Goal: Find specific page/section: Find specific page/section

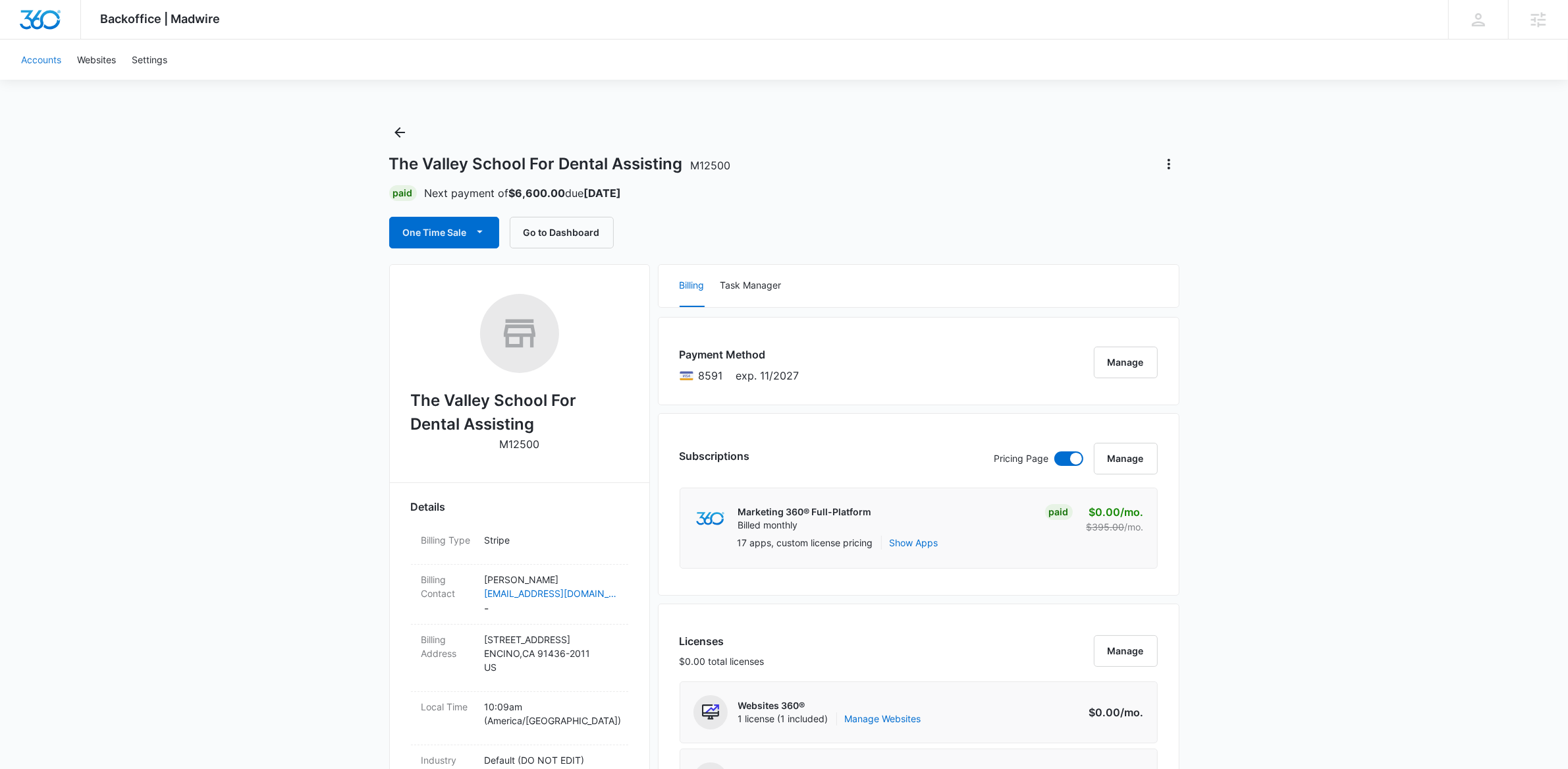
click at [35, 50] on link "Accounts" at bounding box center [41, 60] width 56 height 40
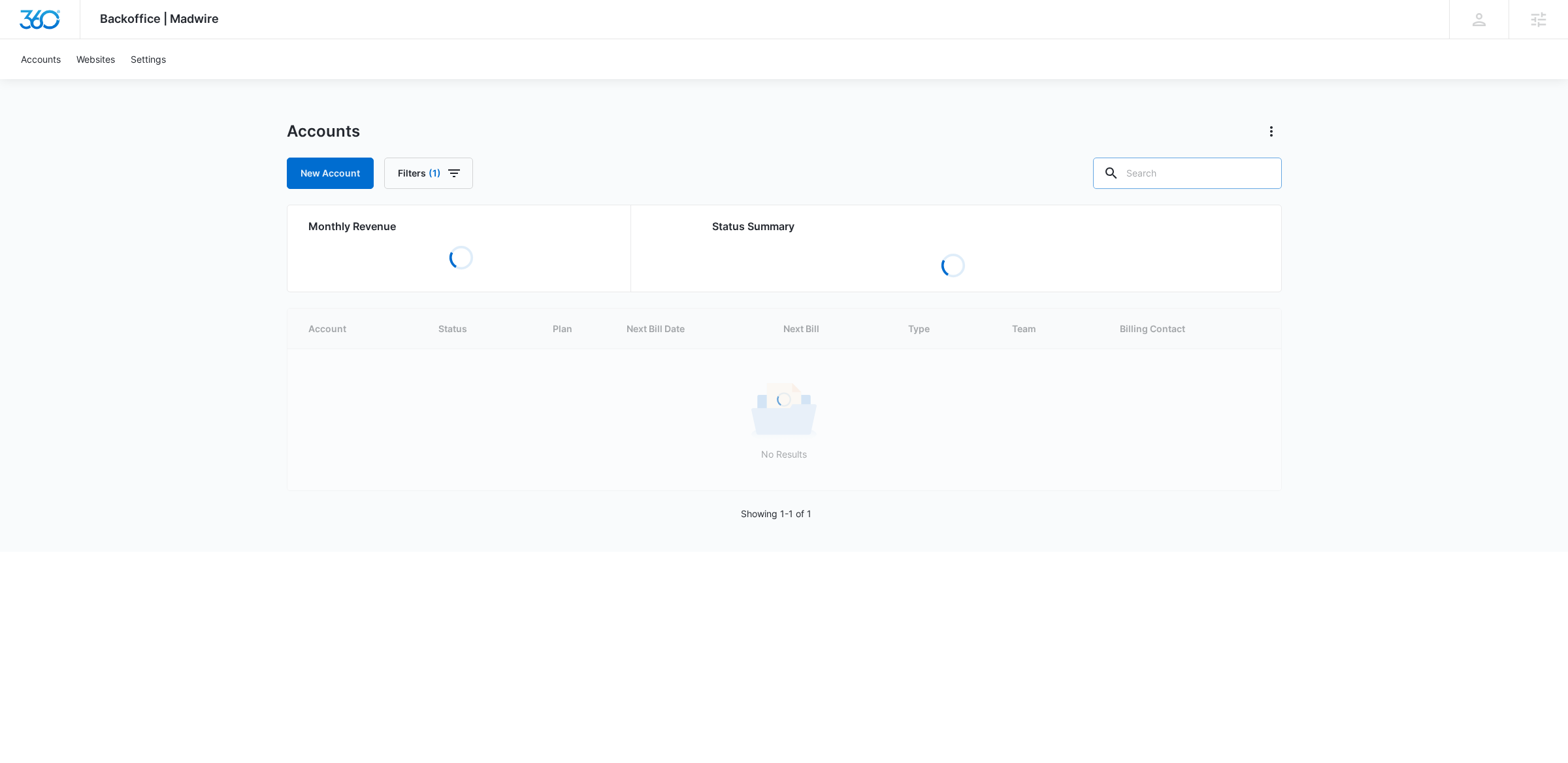
click at [1250, 169] on input "text" at bounding box center [1188, 173] width 189 height 31
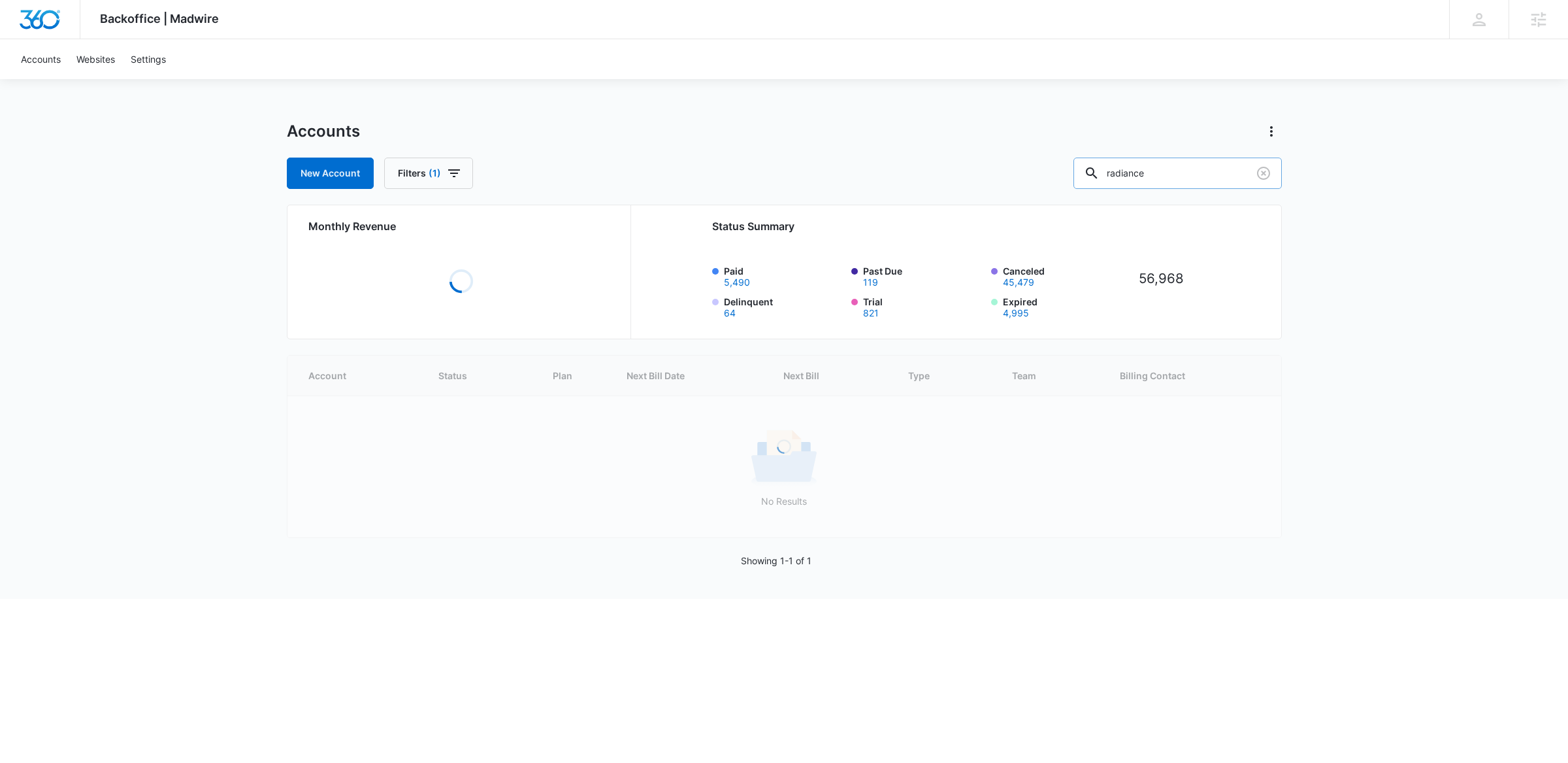
type input "radiance"
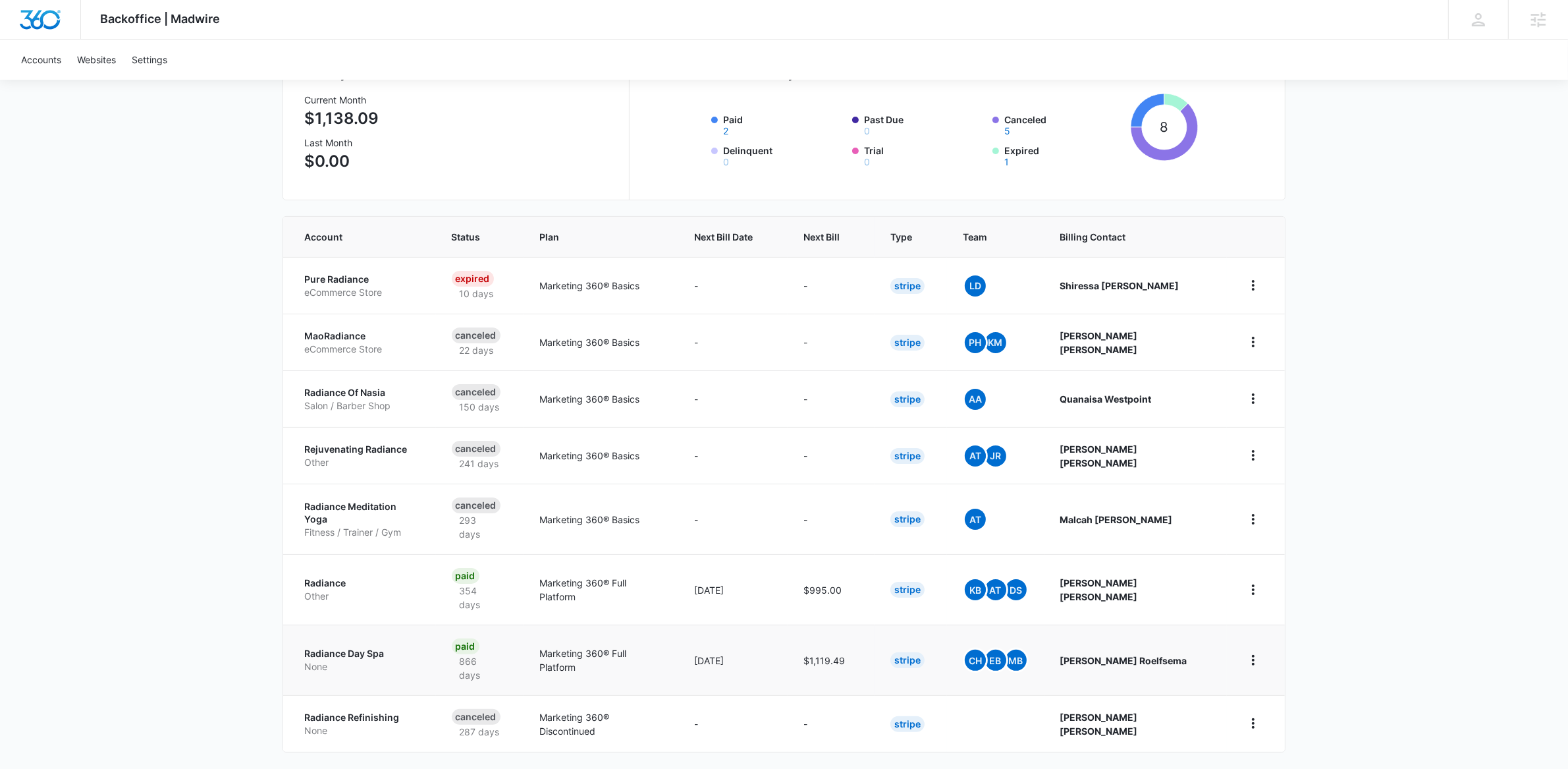
scroll to position [158, 0]
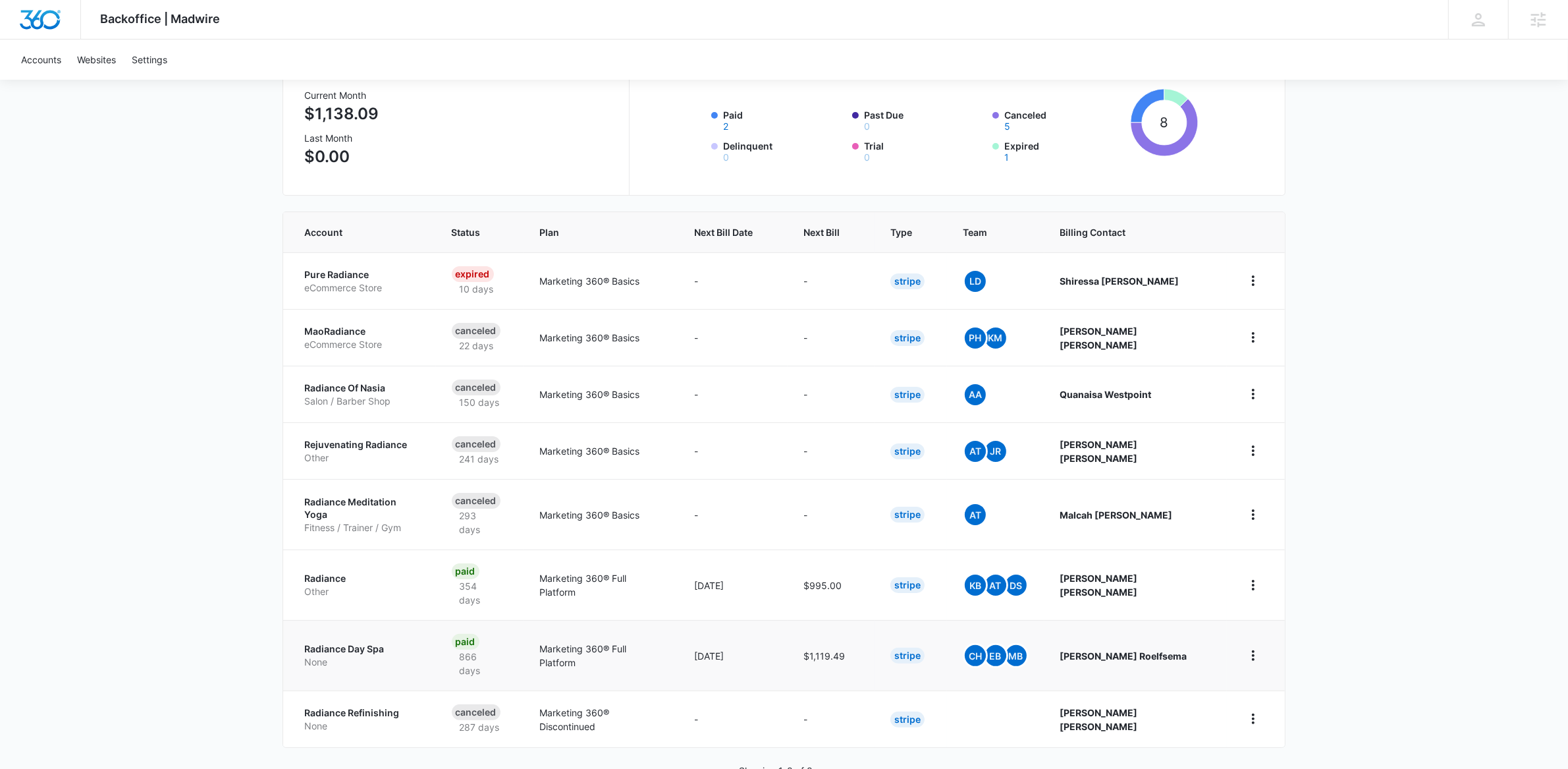
click at [345, 642] on p "Radiance Day Spa" at bounding box center [362, 649] width 116 height 13
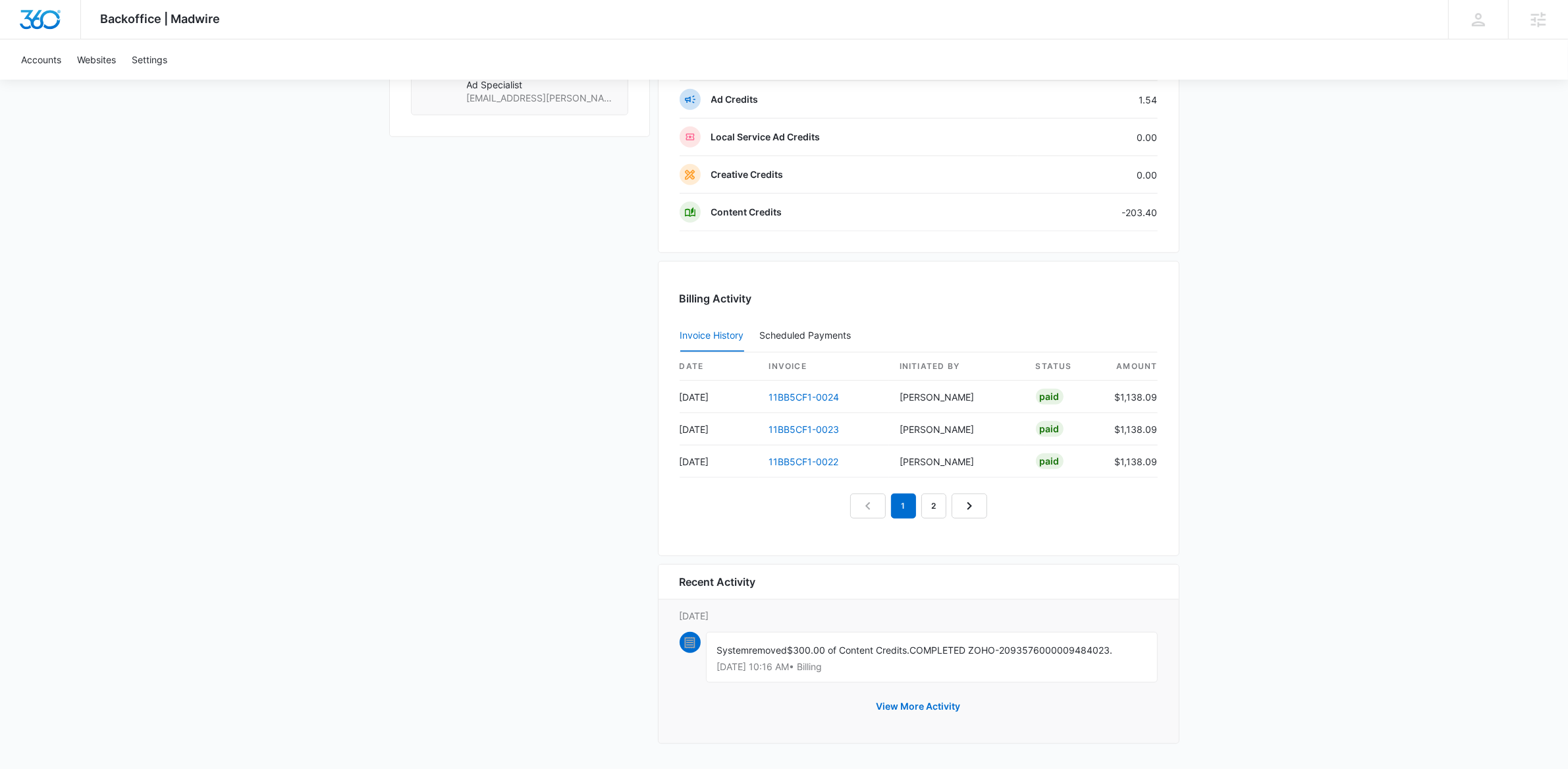
scroll to position [1155, 0]
click at [946, 704] on button "View More Activity" at bounding box center [919, 706] width 111 height 31
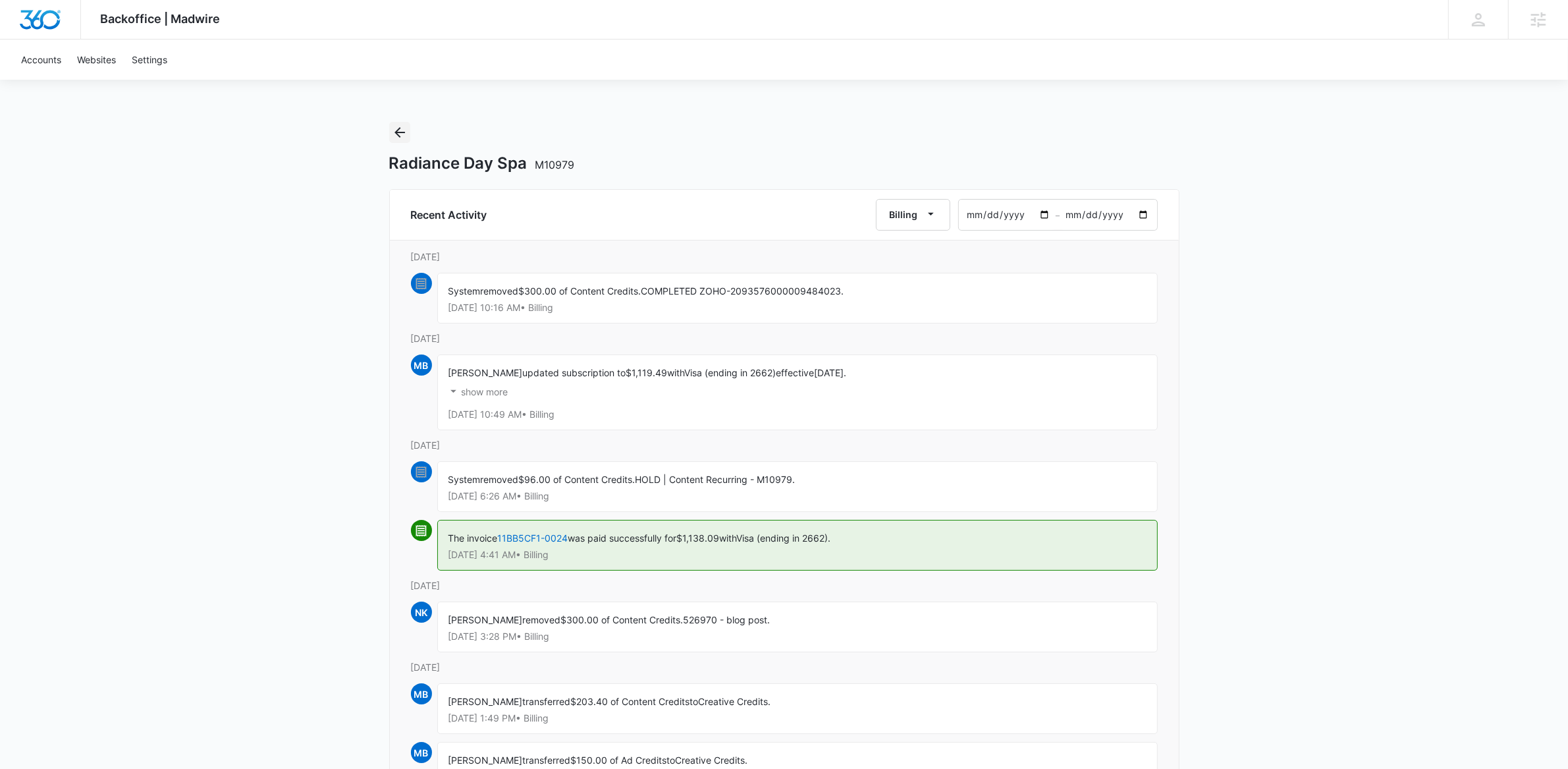
click at [397, 127] on icon "Back" at bounding box center [399, 132] width 16 height 16
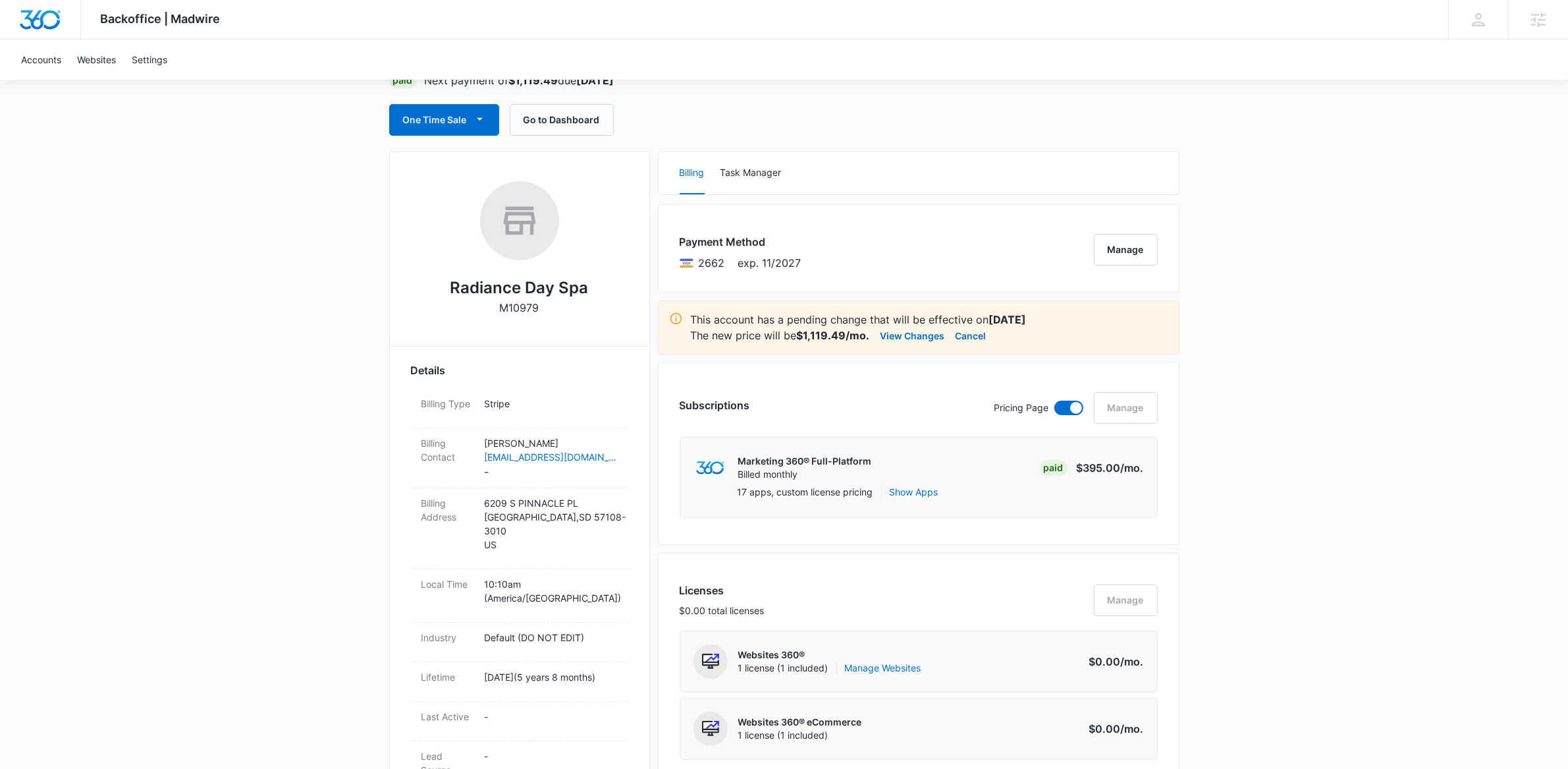
scroll to position [31, 0]
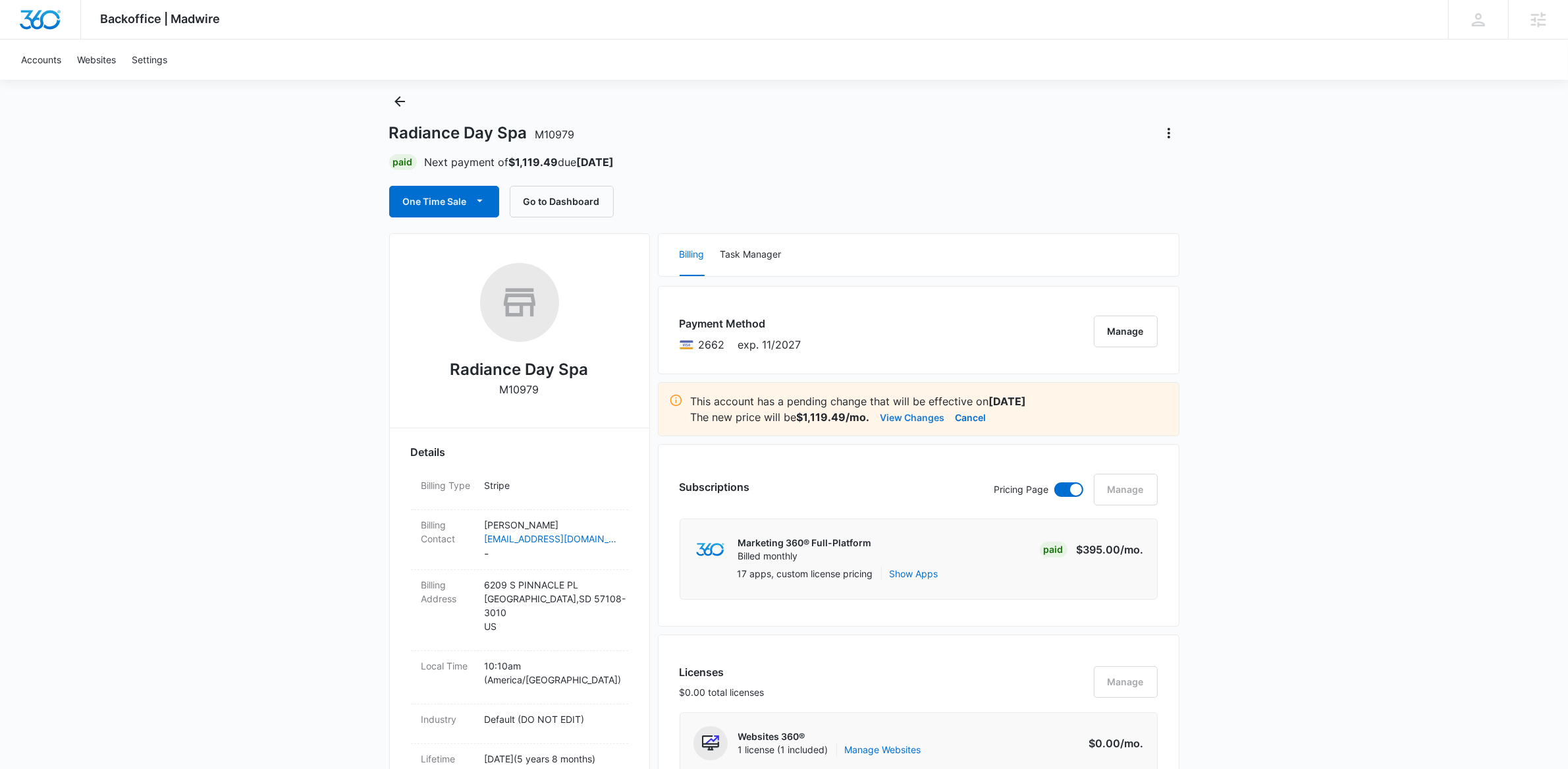
click at [924, 418] on button "View Changes" at bounding box center [913, 417] width 65 height 16
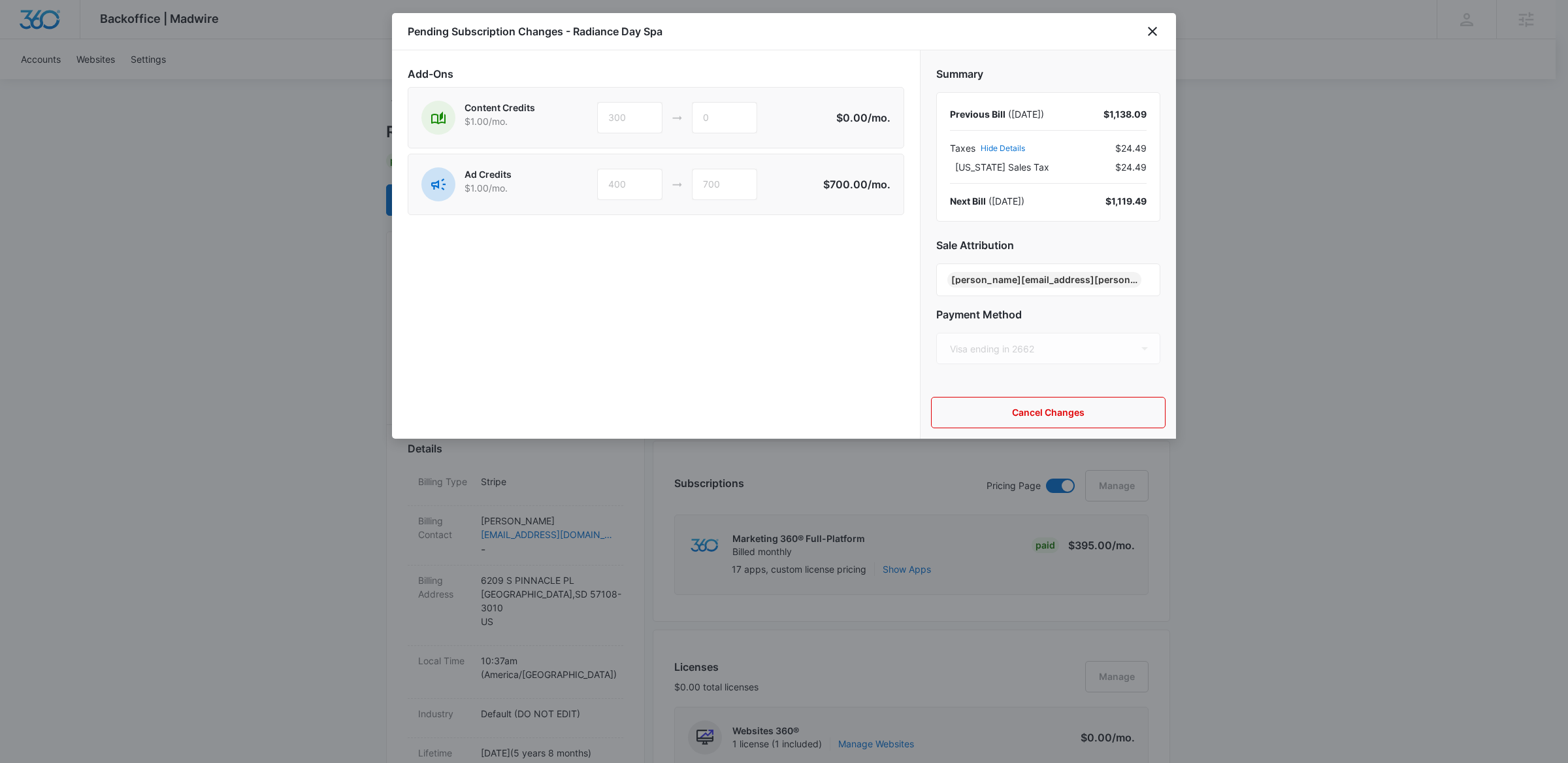
click at [1342, 465] on div at bounding box center [784, 382] width 1568 height 763
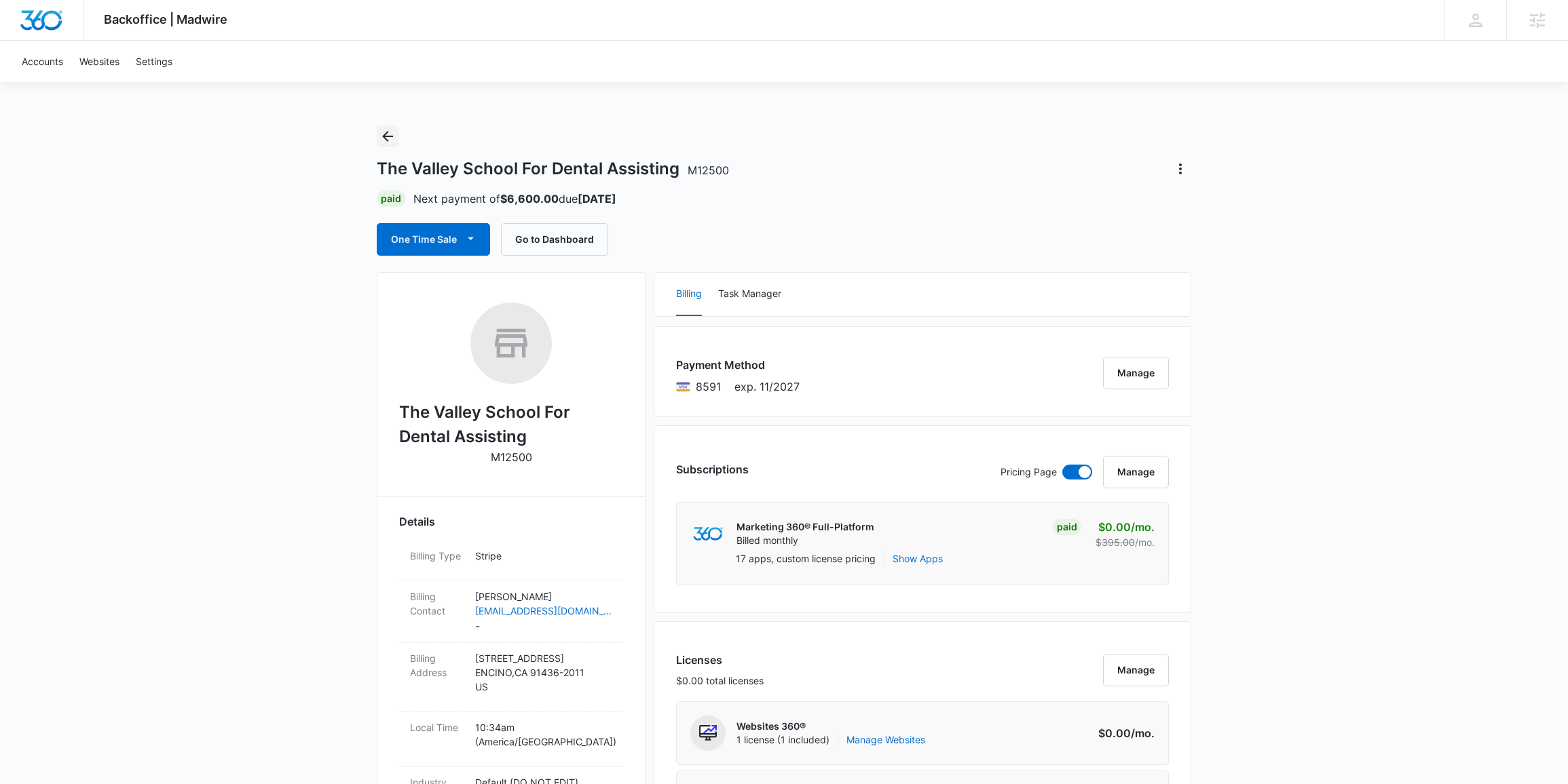
click at [388, 132] on icon "Back" at bounding box center [387, 136] width 16 height 16
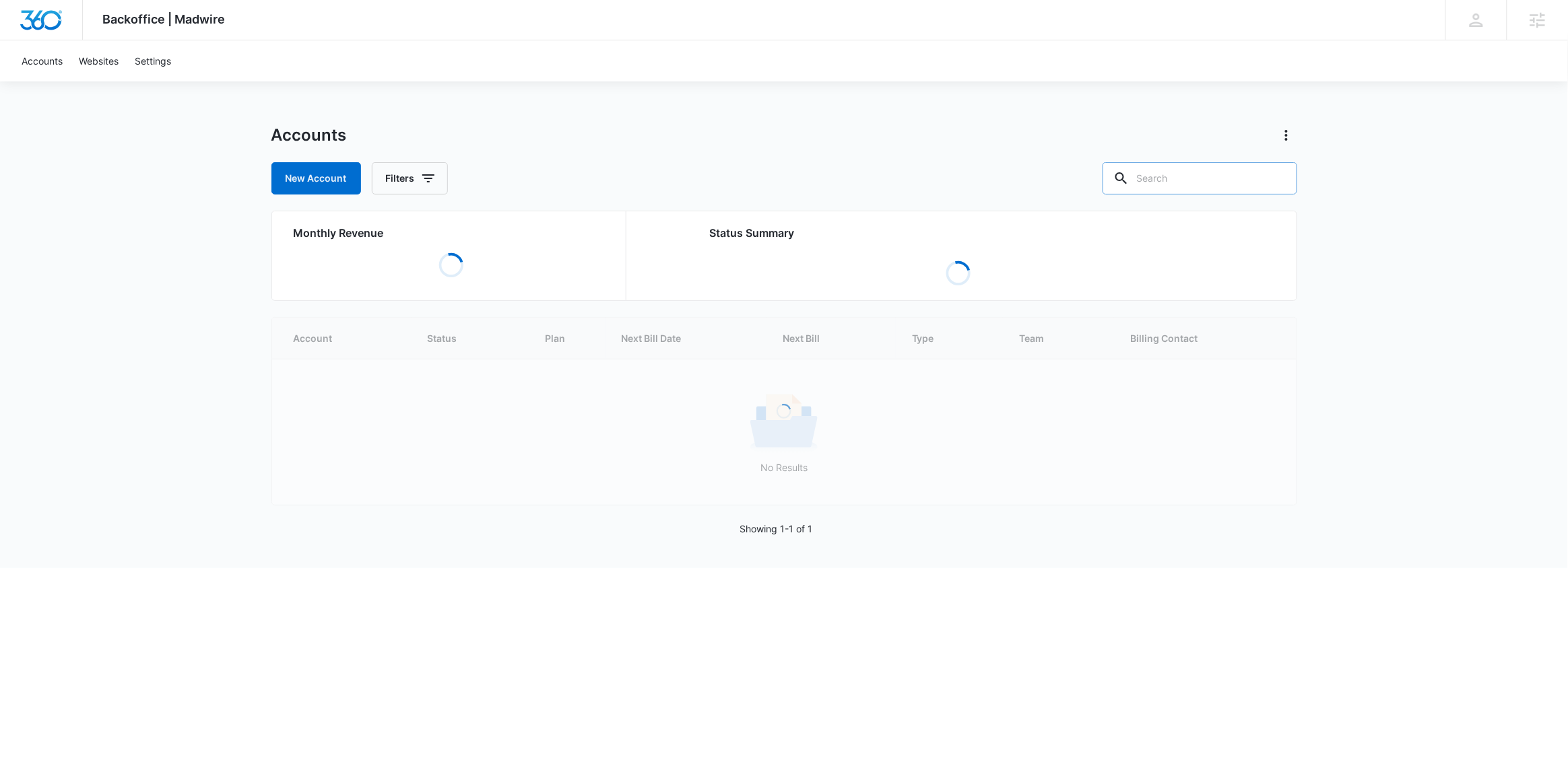
click at [1193, 193] on input "text" at bounding box center [1200, 179] width 195 height 32
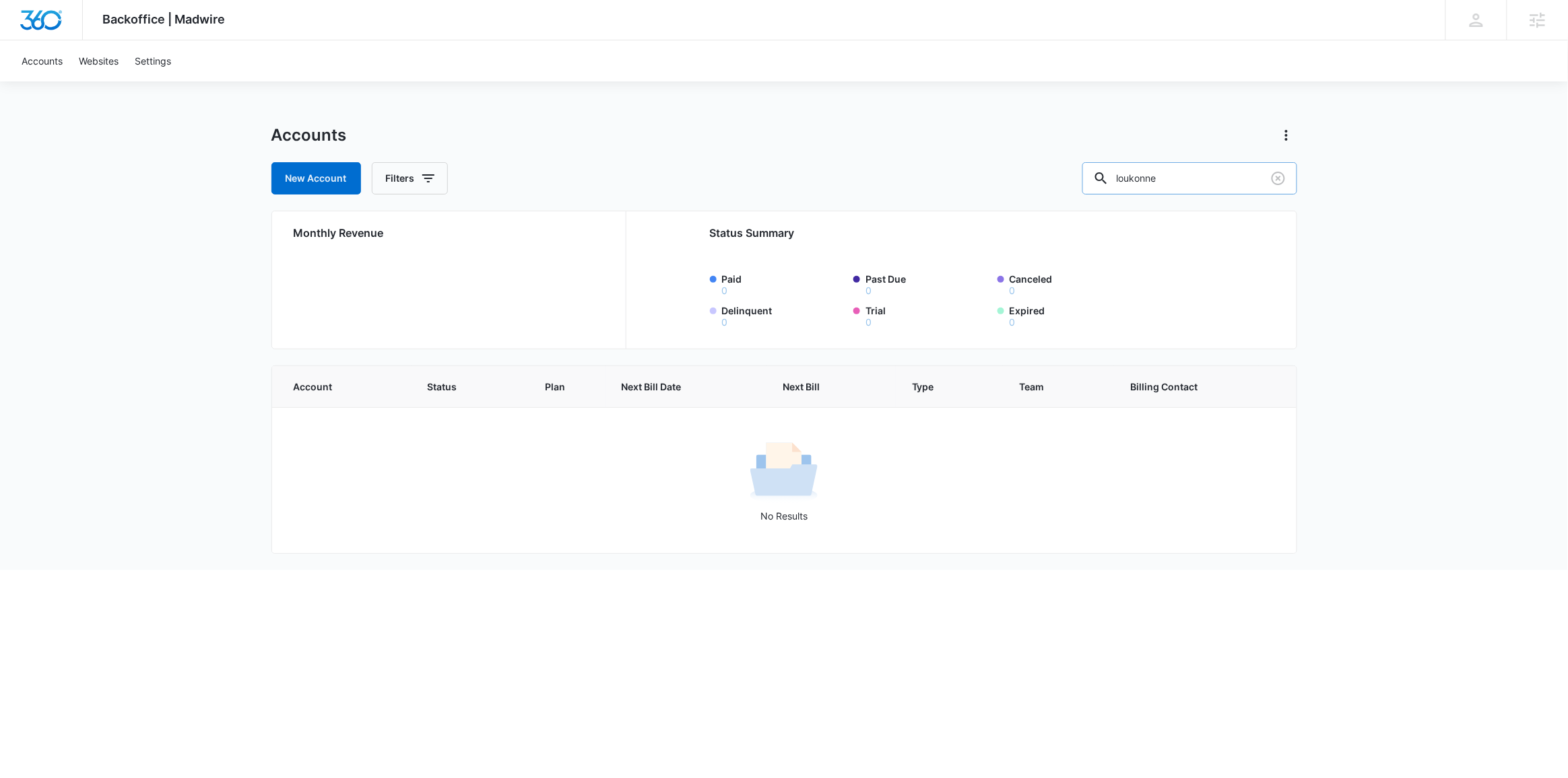
click at [1259, 176] on input "loukonne" at bounding box center [1190, 179] width 215 height 32
type input "loukonen"
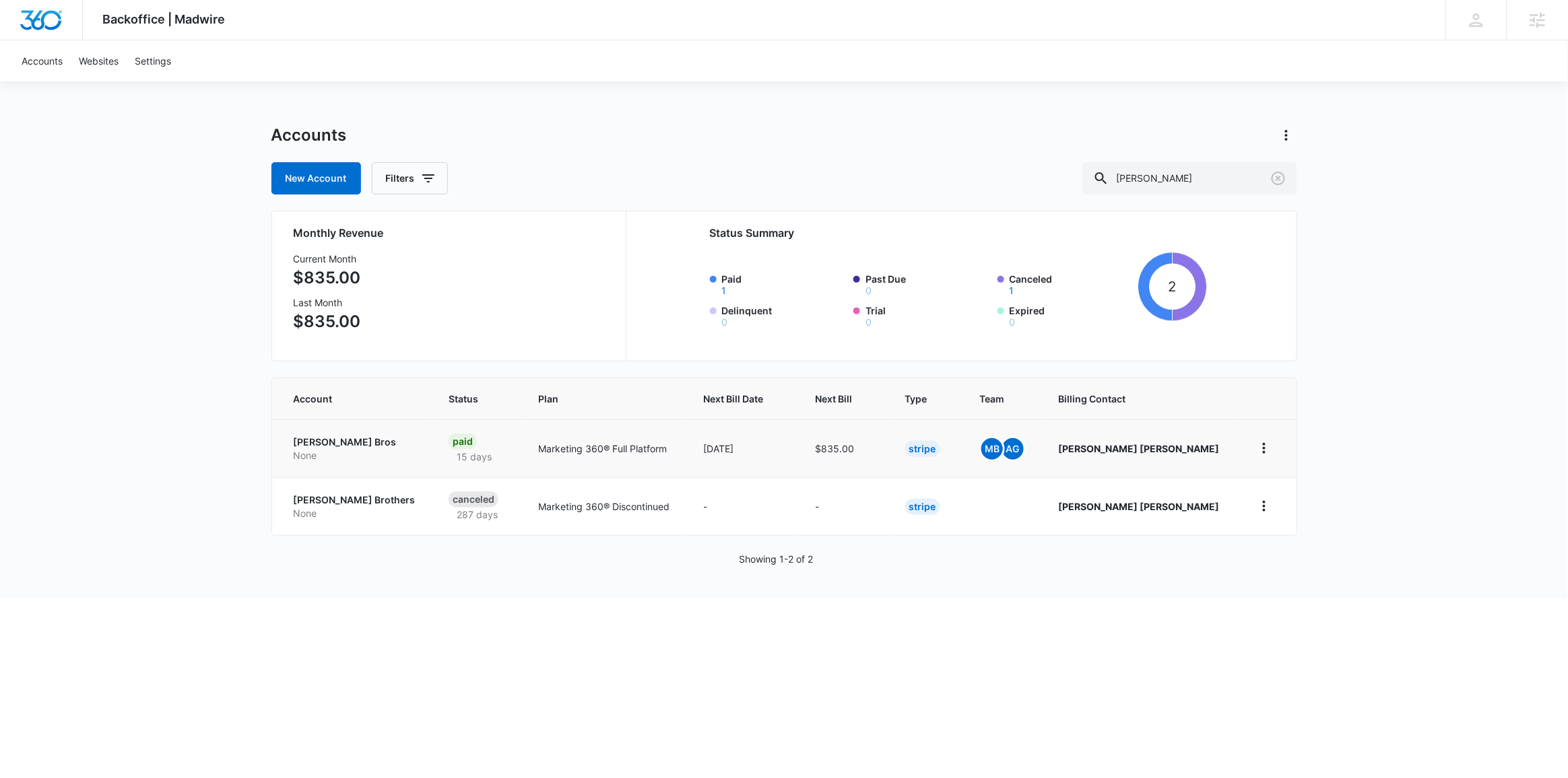
click at [344, 444] on p "Loukonen Bros" at bounding box center [355, 442] width 123 height 14
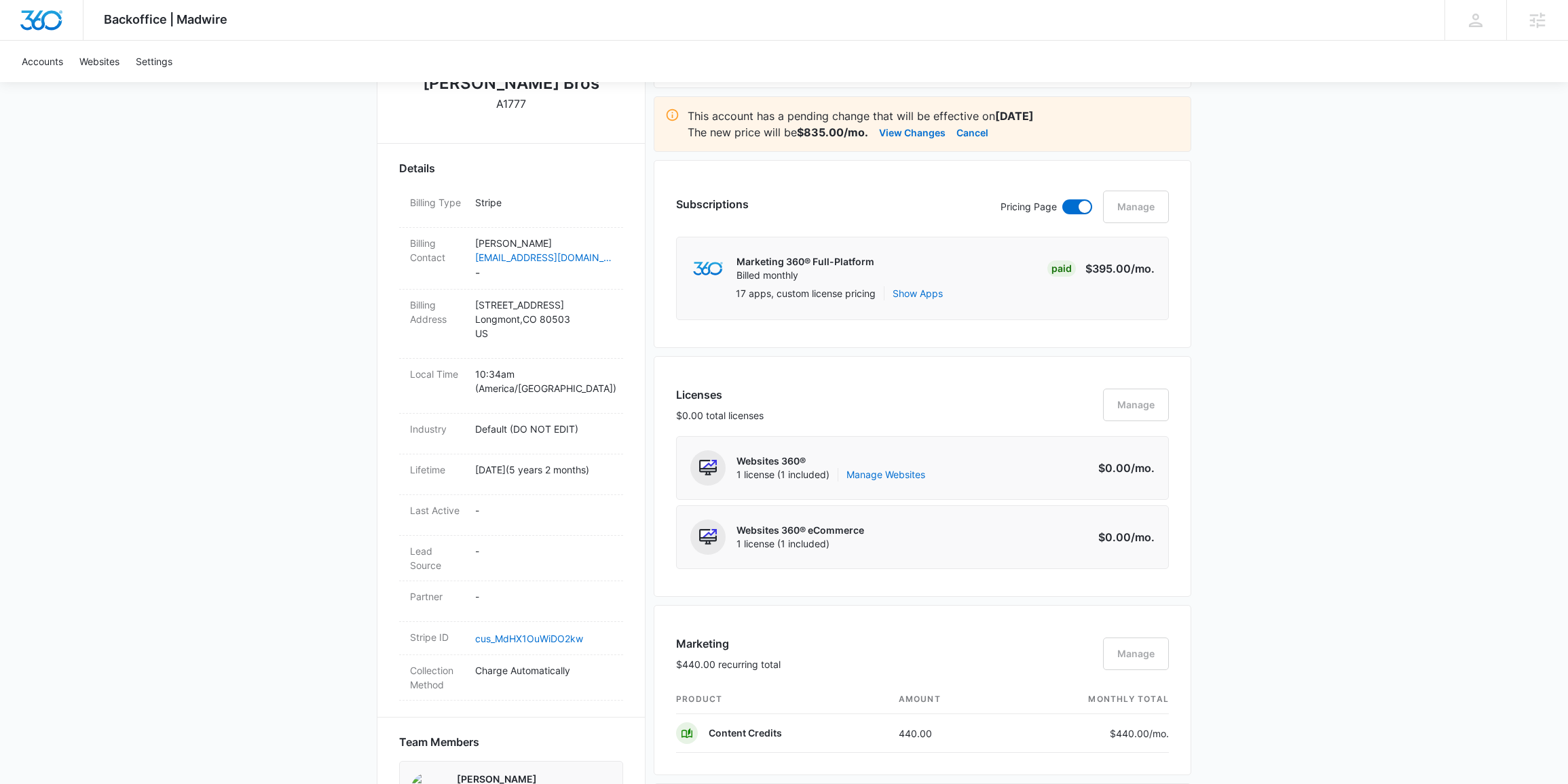
scroll to position [173, 0]
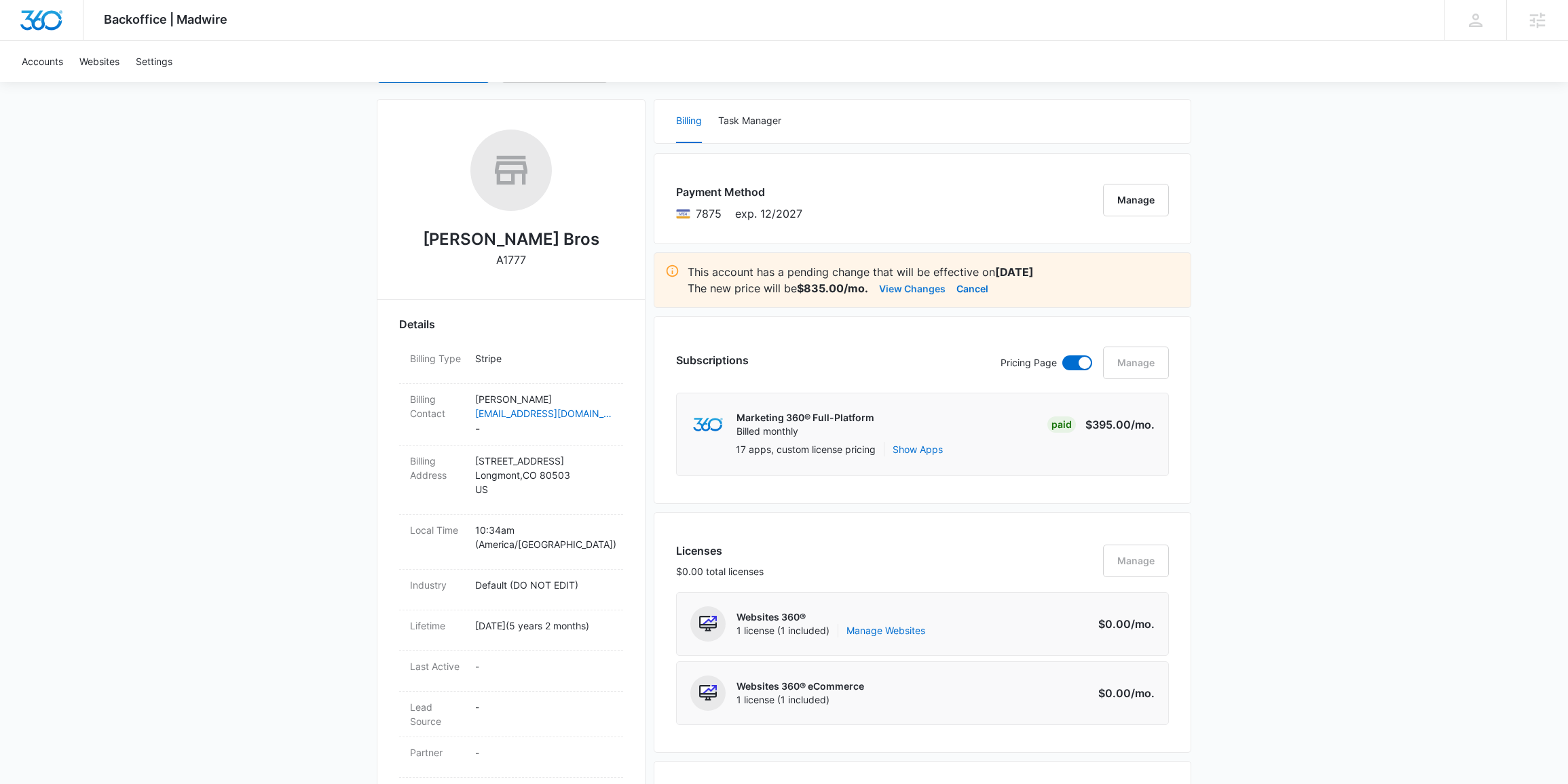
click at [915, 287] on button "View Changes" at bounding box center [912, 287] width 67 height 16
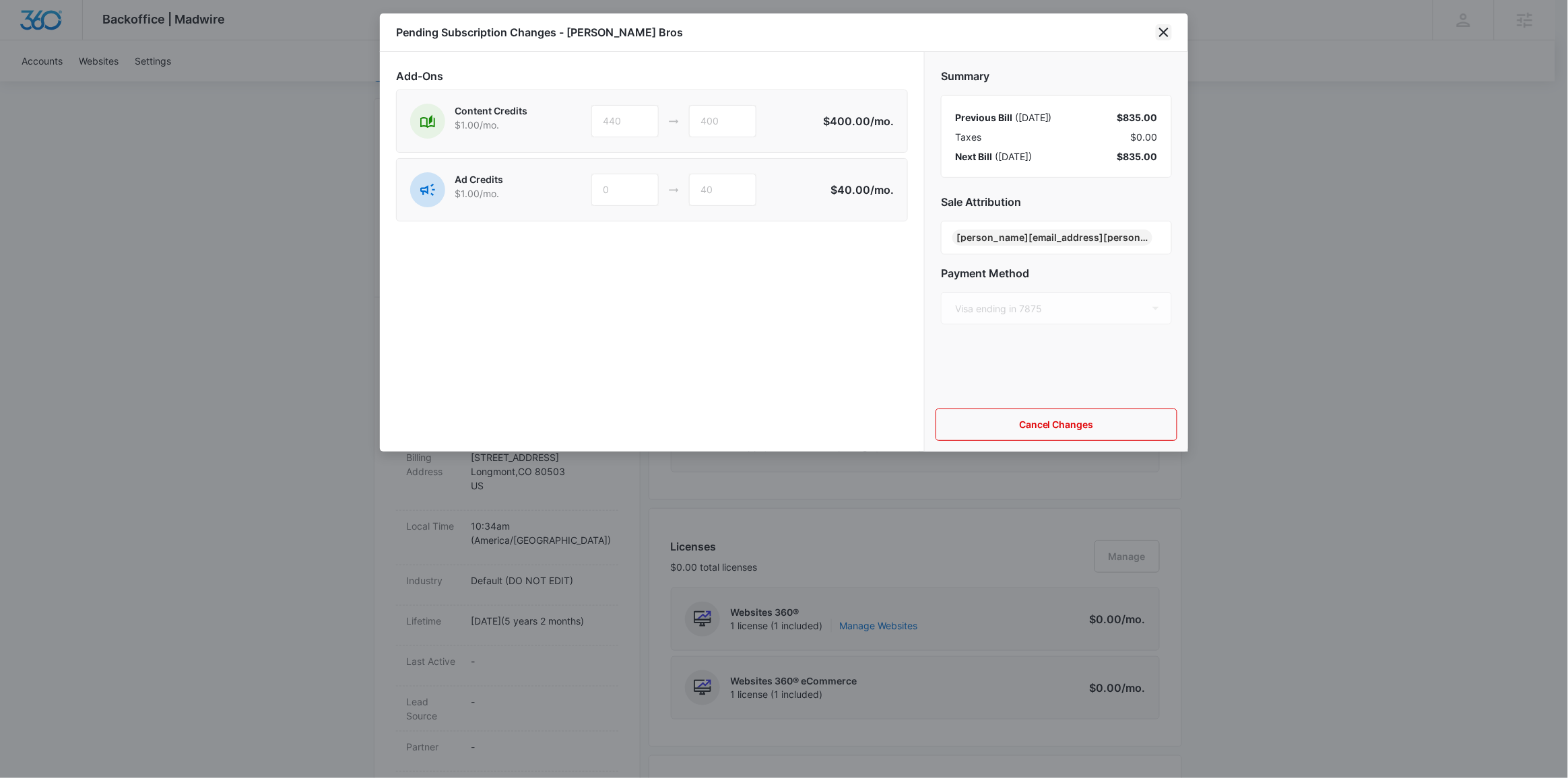
click at [1159, 34] on icon "close" at bounding box center [1163, 32] width 16 height 16
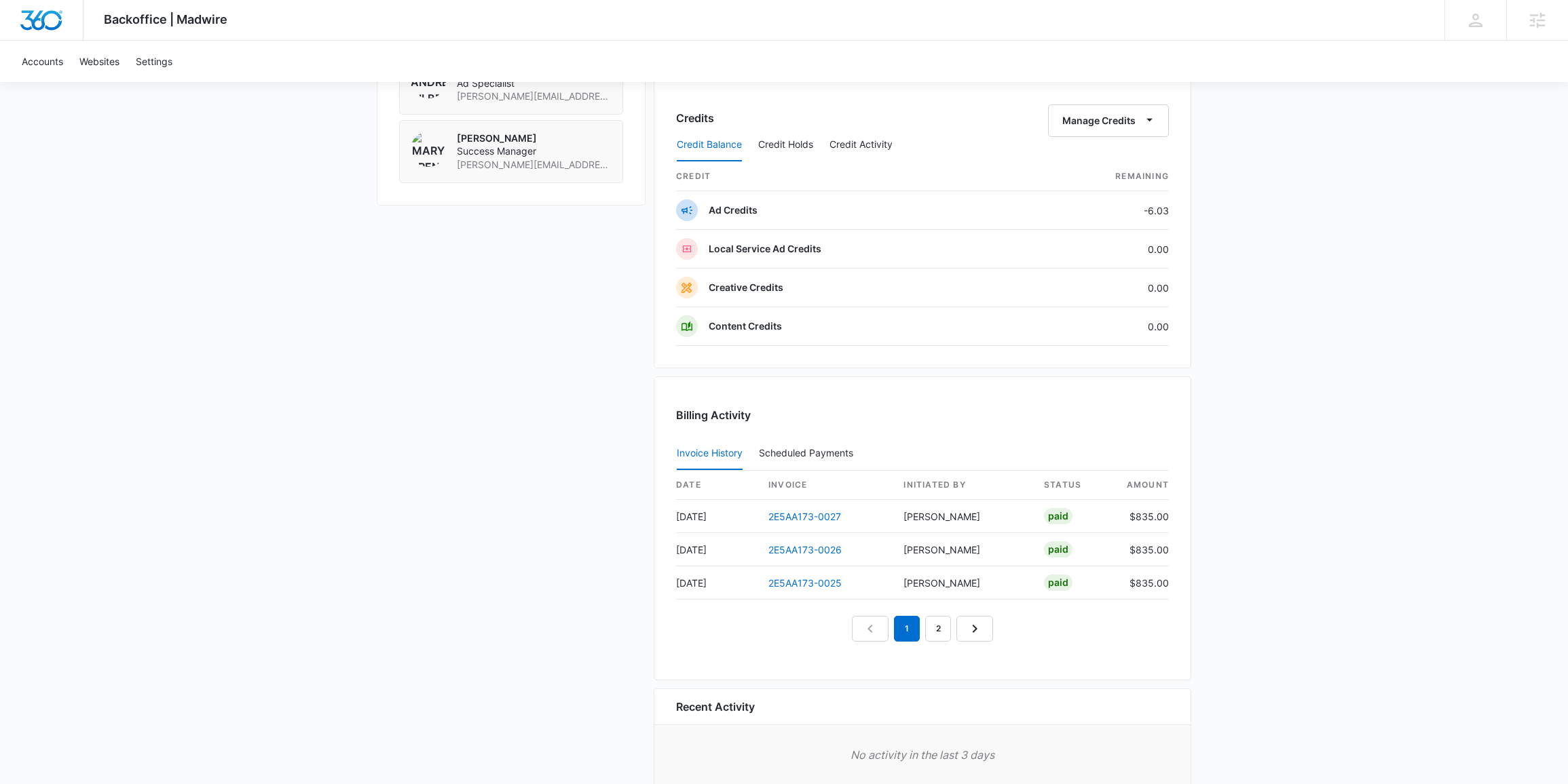
scroll to position [1112, 0]
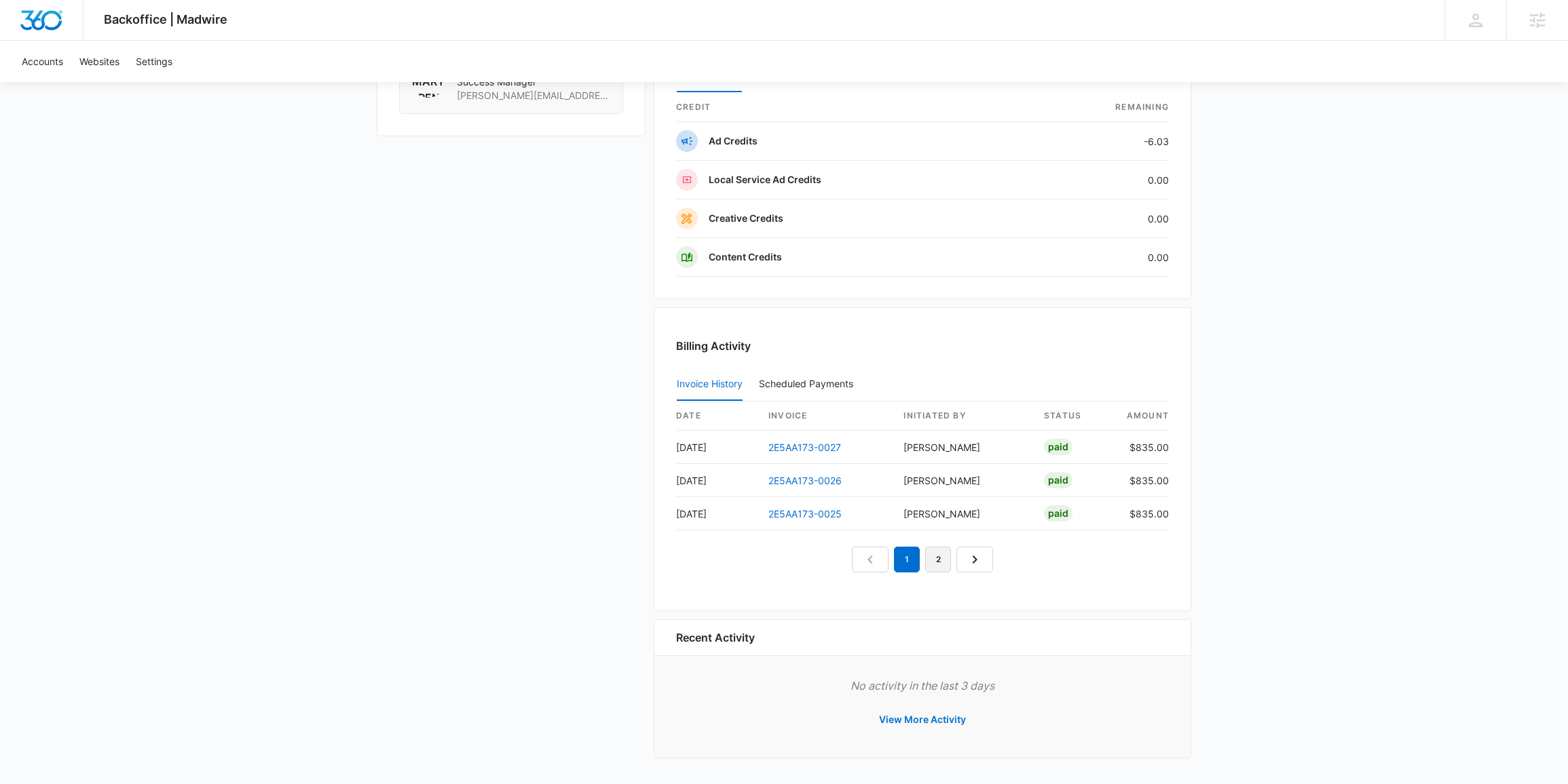
click at [938, 555] on link "2" at bounding box center [938, 560] width 26 height 26
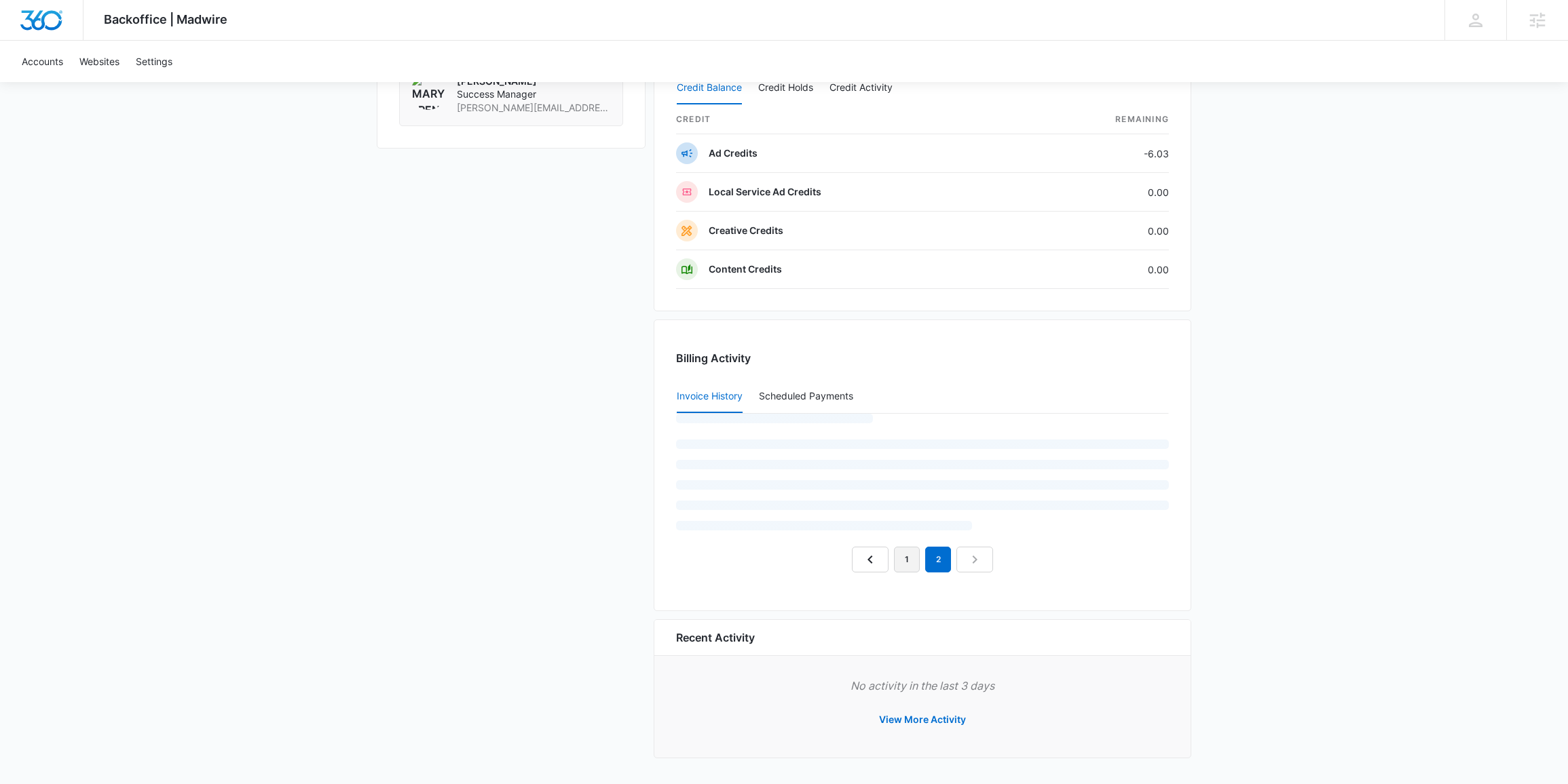
click at [907, 551] on link "1" at bounding box center [906, 560] width 26 height 26
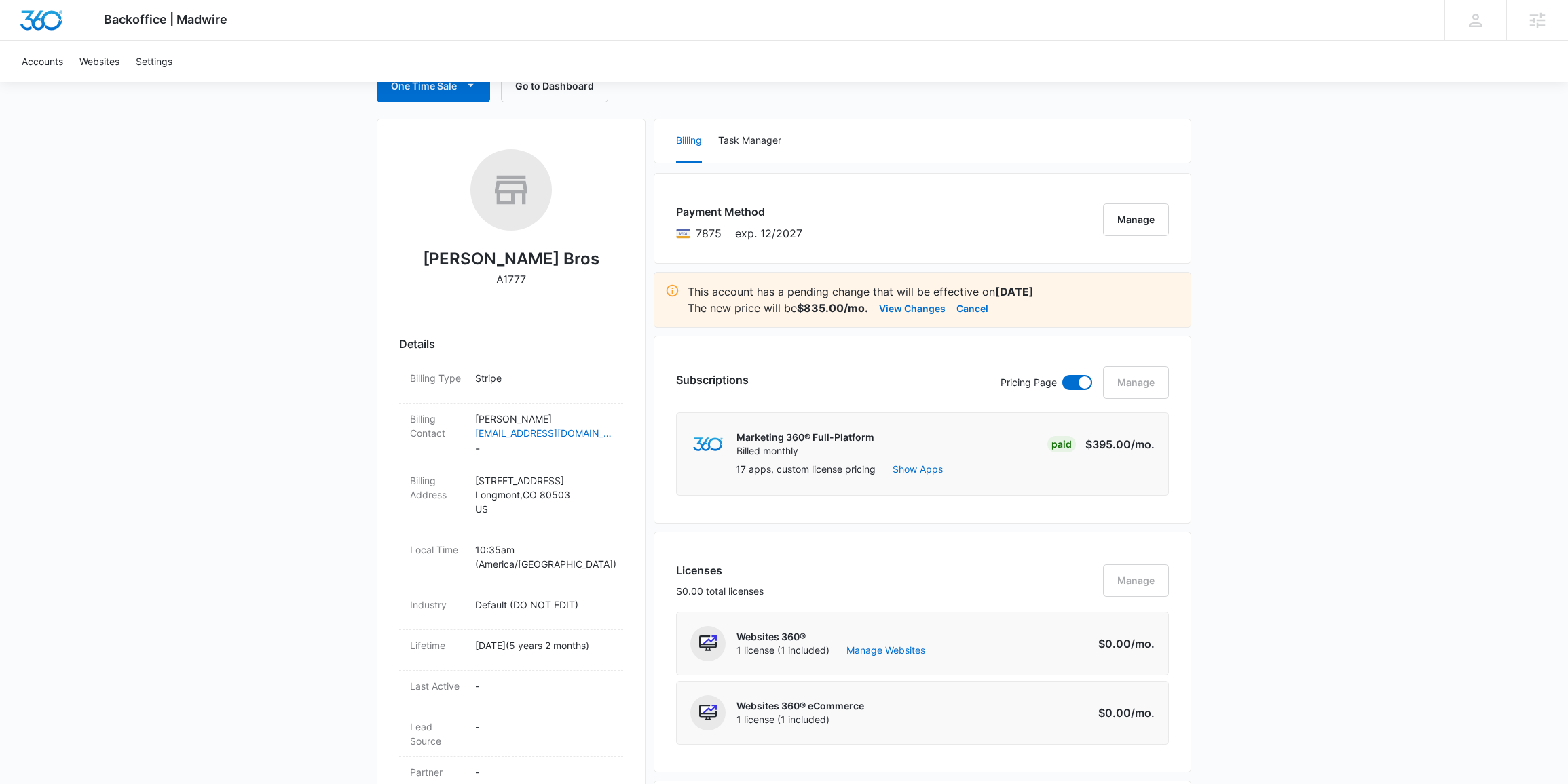
scroll to position [0, 0]
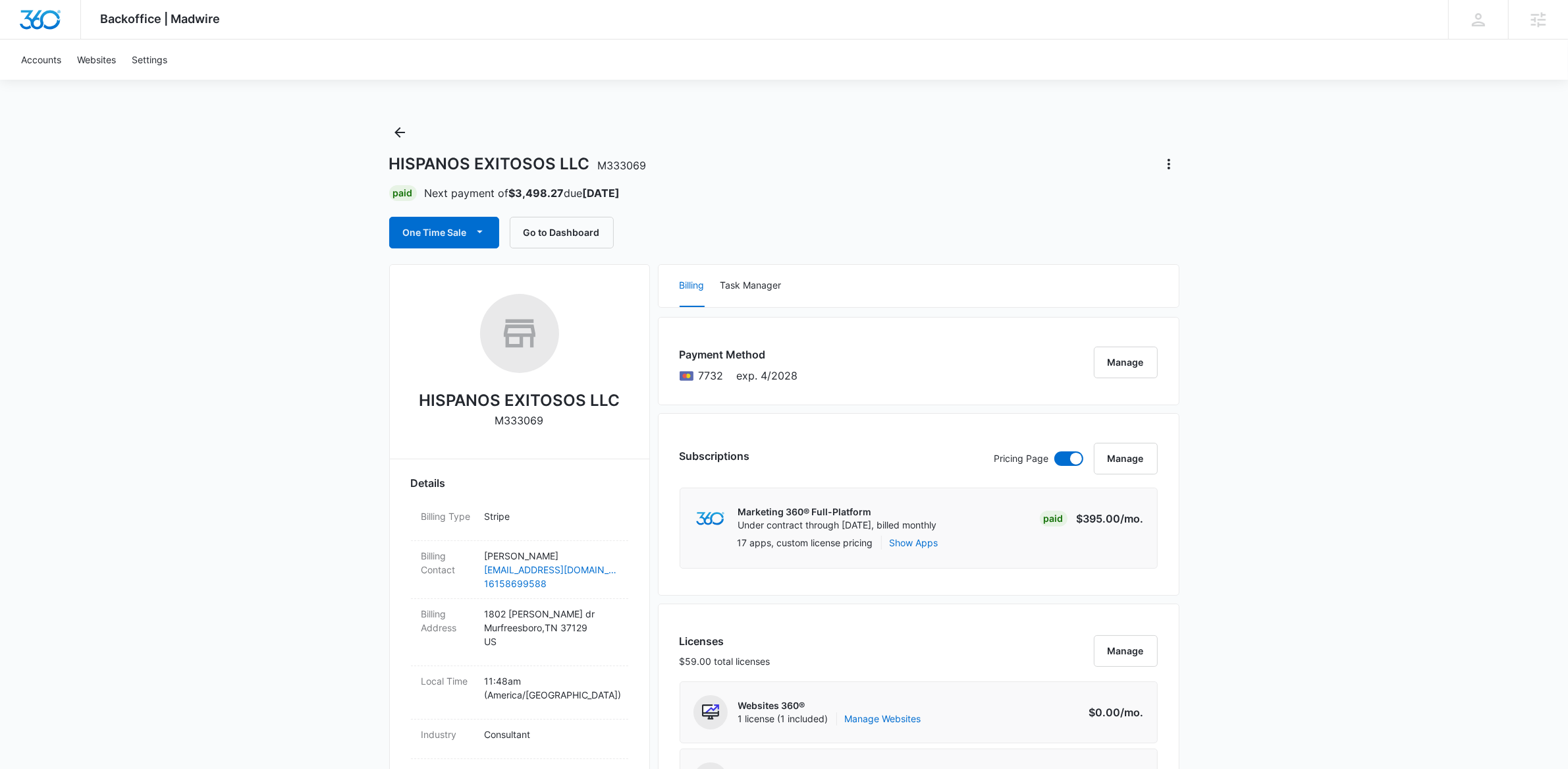
click at [413, 133] on div "HISPANOS EXITOSOS LLC M333069 Paid Next payment of $3,498.27 due Oct 7 One Time…" at bounding box center [784, 185] width 790 height 127
drag, startPoint x: 388, startPoint y: 129, endPoint x: 403, endPoint y: 129, distance: 15.0
click at [398, 129] on icon "Back" at bounding box center [399, 132] width 11 height 11
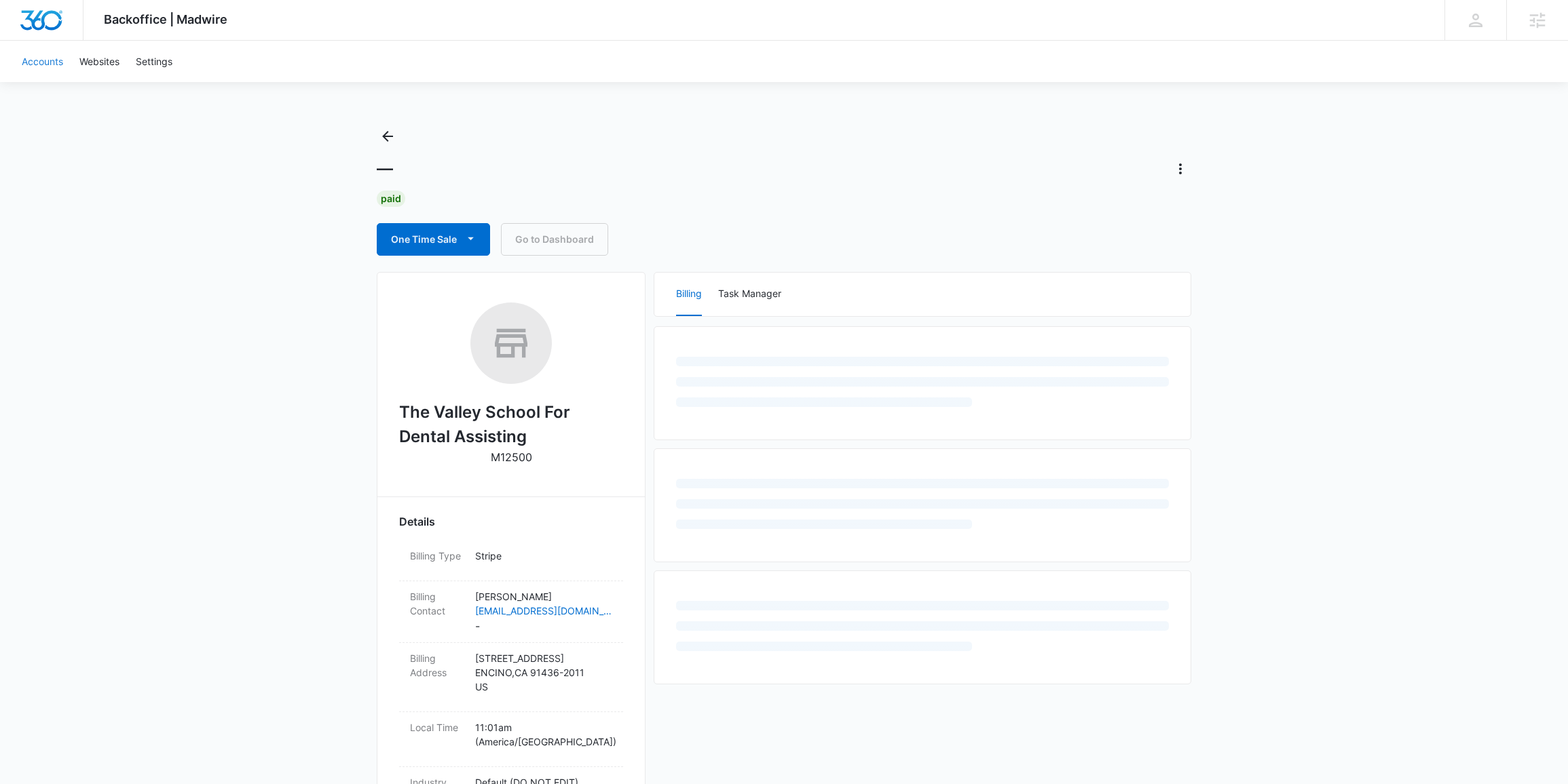
click at [41, 58] on link "Accounts" at bounding box center [43, 61] width 58 height 41
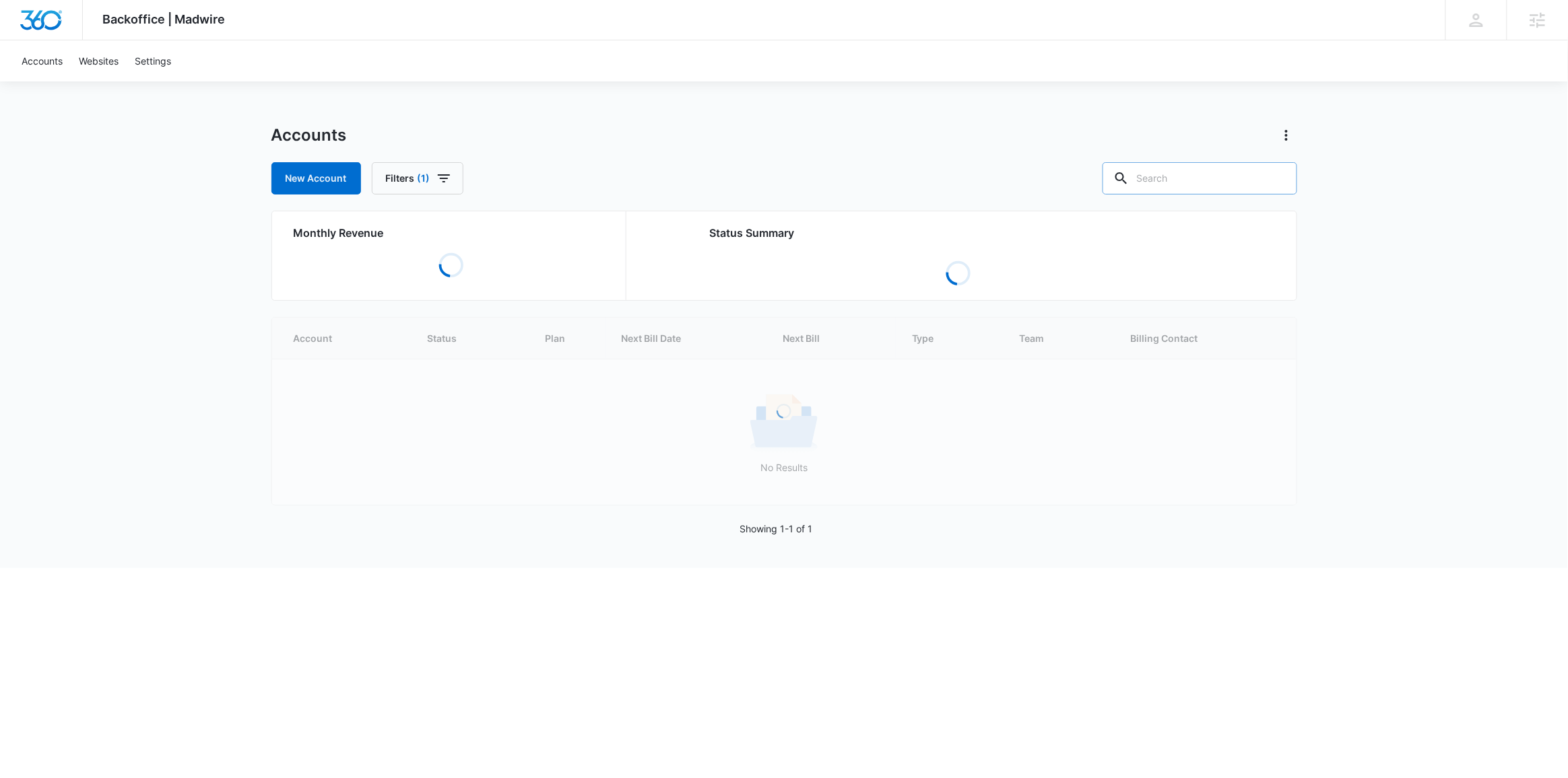
click at [1273, 182] on div at bounding box center [1277, 179] width 21 height 32
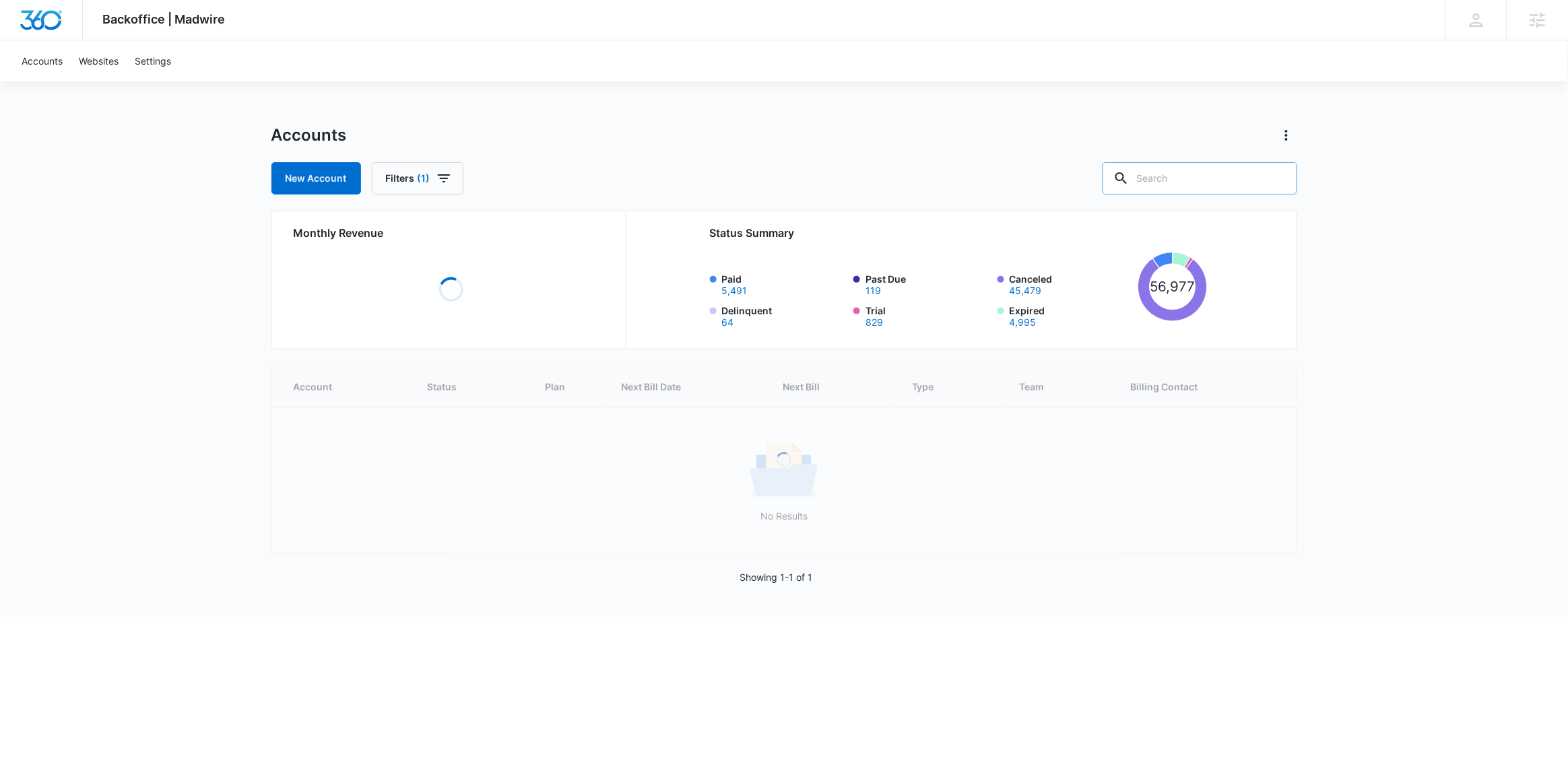
click at [1213, 174] on input "text" at bounding box center [1200, 179] width 195 height 32
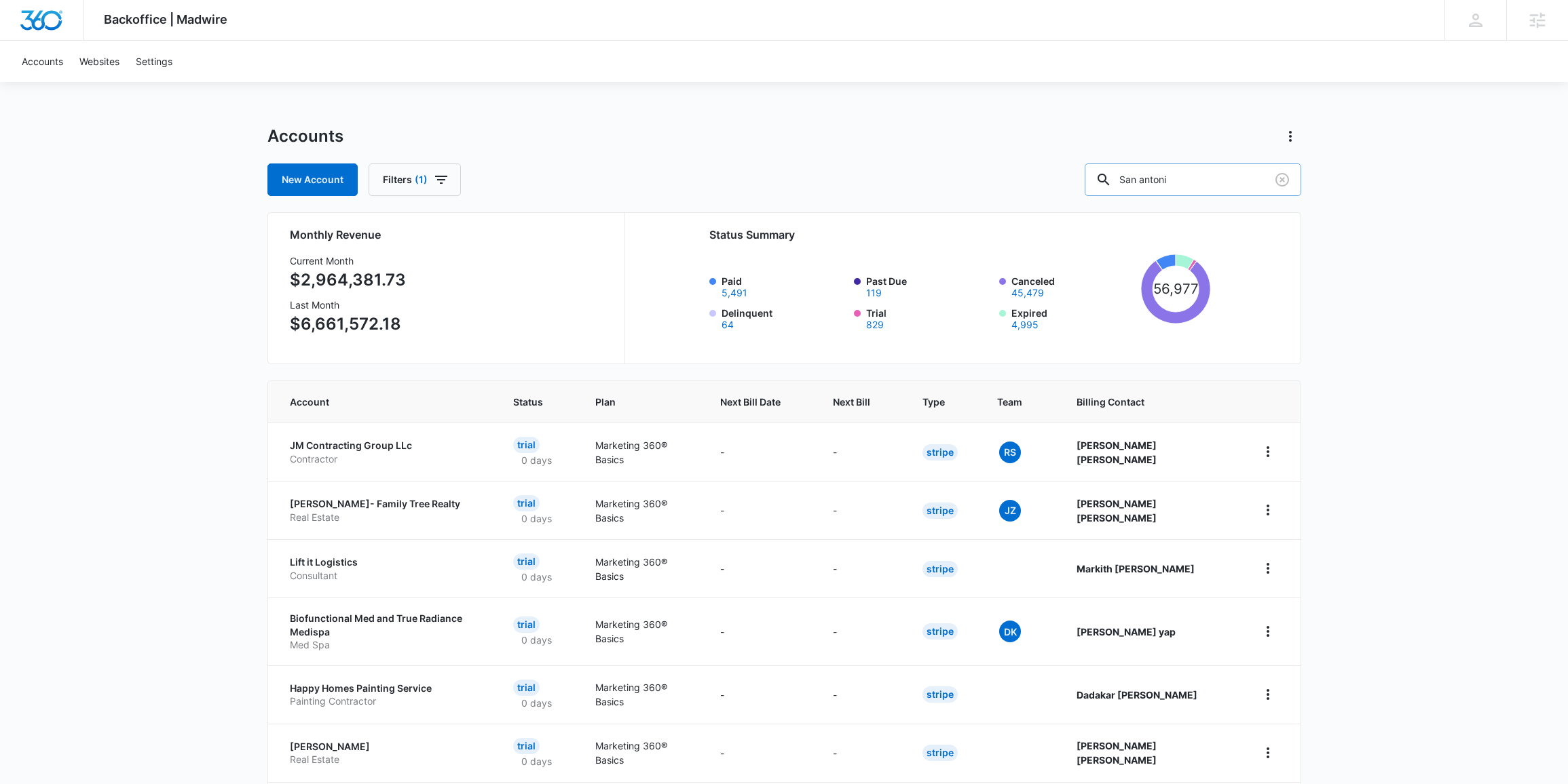
type input "San antonio"
click at [1230, 190] on input "text" at bounding box center [1203, 180] width 196 height 32
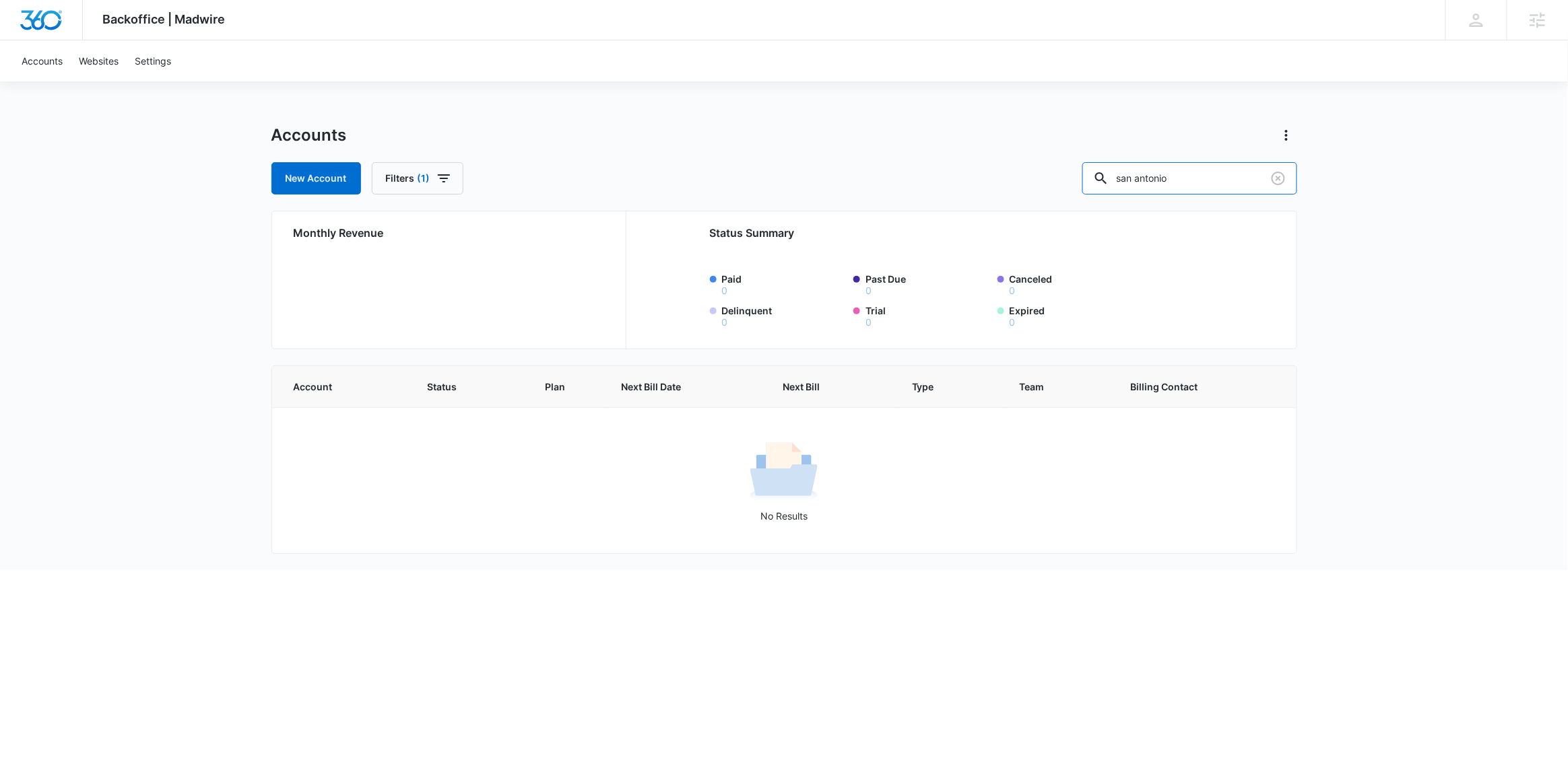
type input "san antonio"
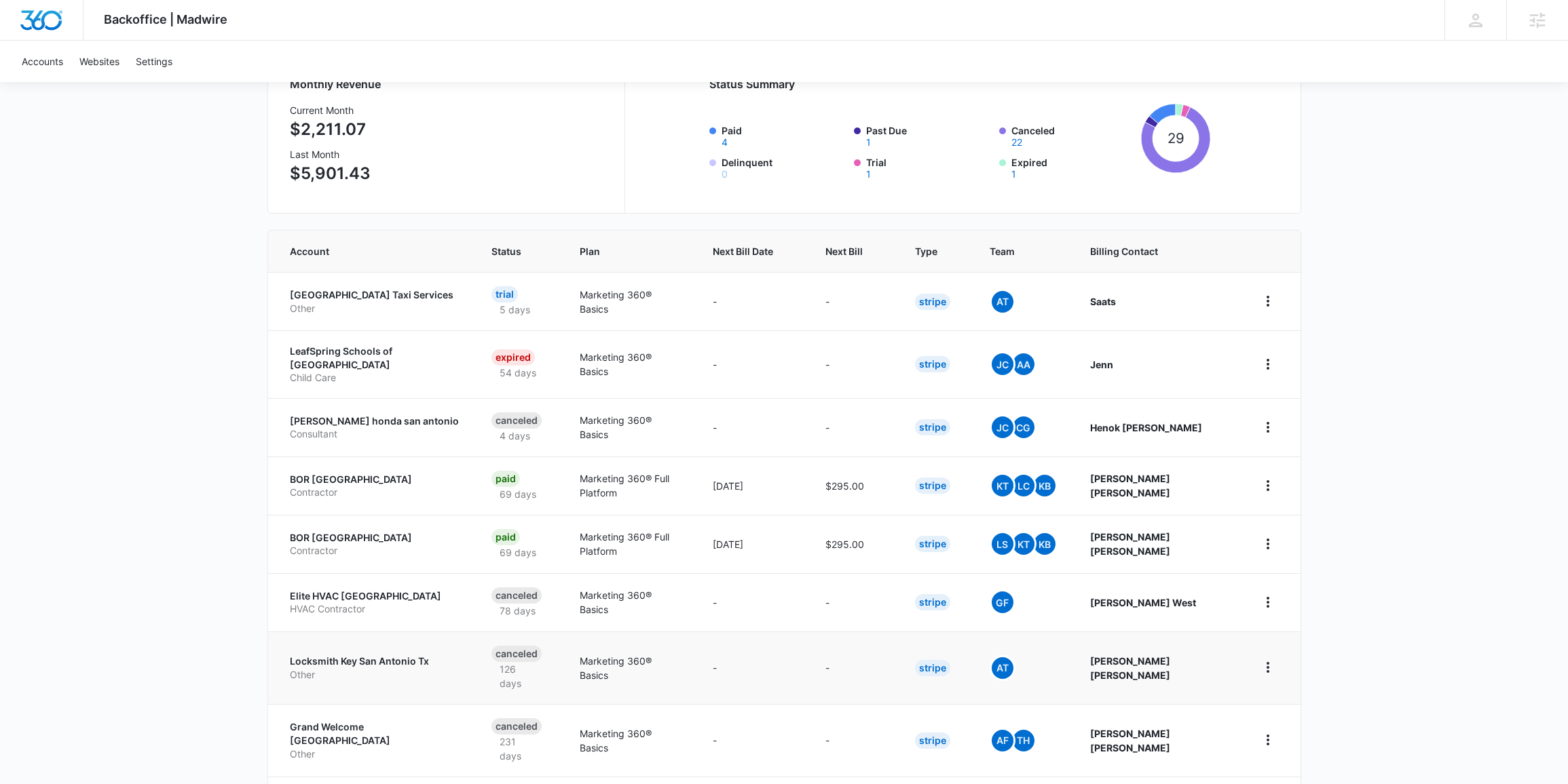
scroll to position [299, 0]
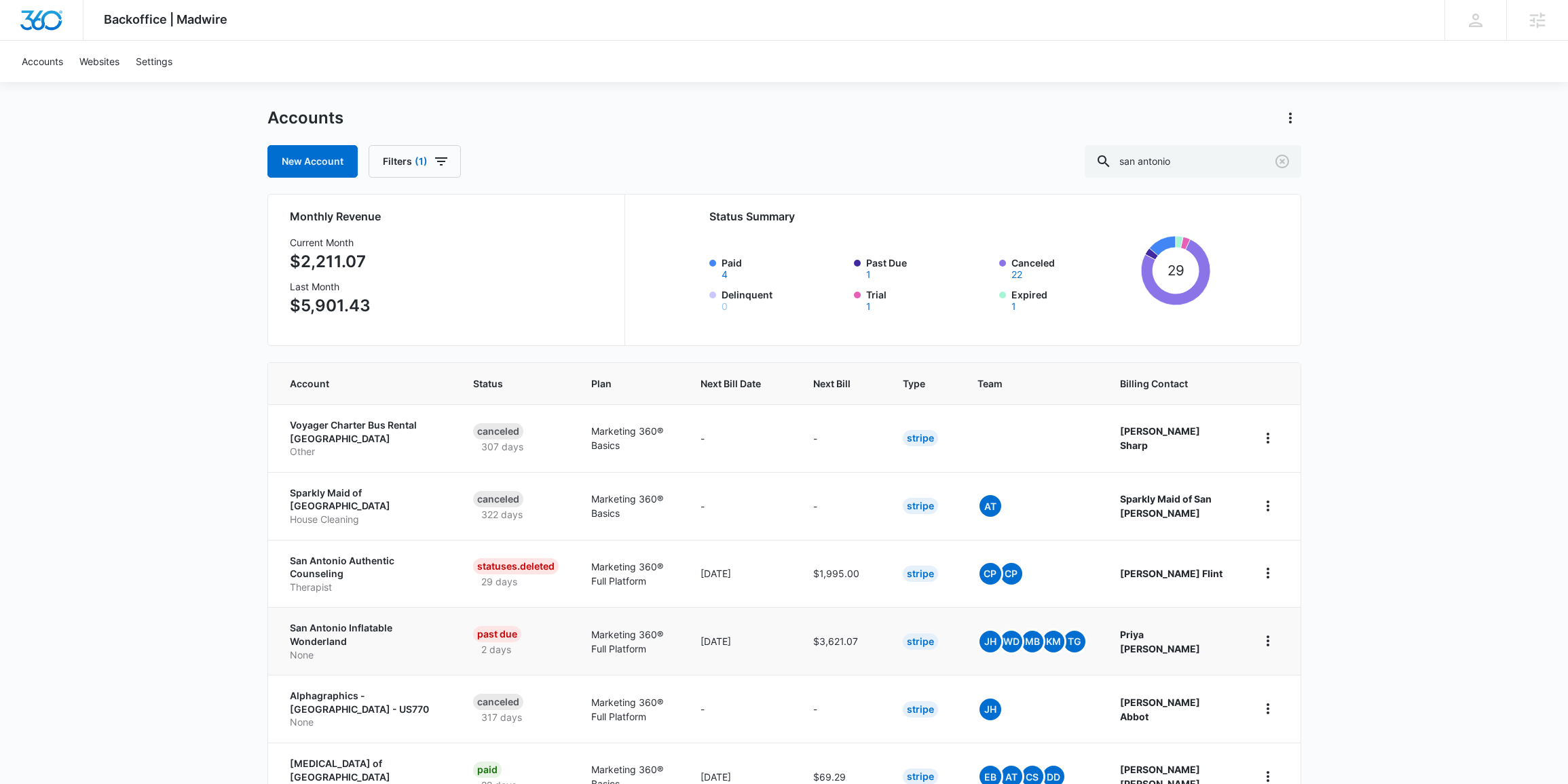
scroll to position [35, 0]
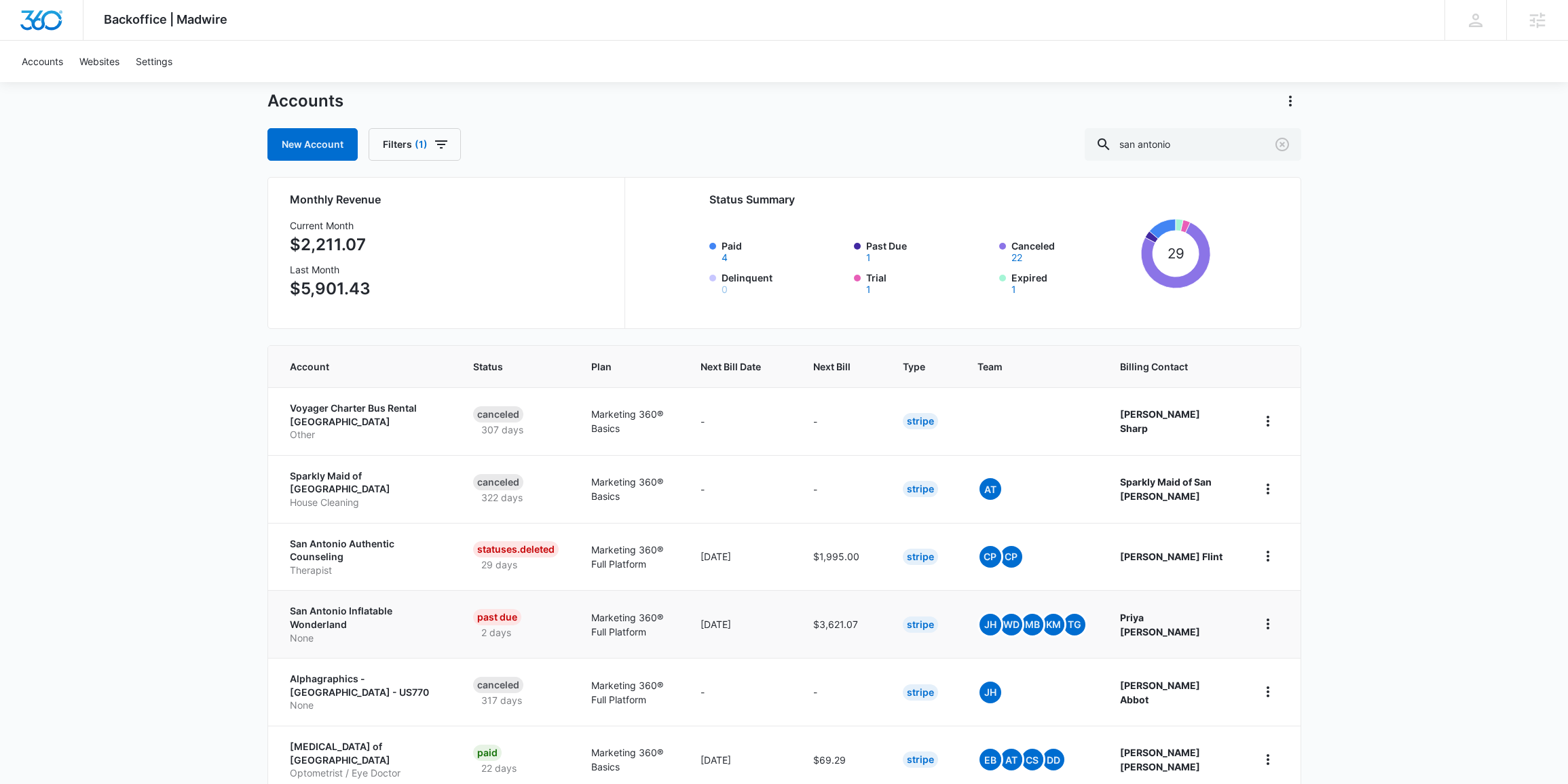
click at [315, 607] on p "San Antonio Inflatable Wonderland" at bounding box center [364, 617] width 151 height 26
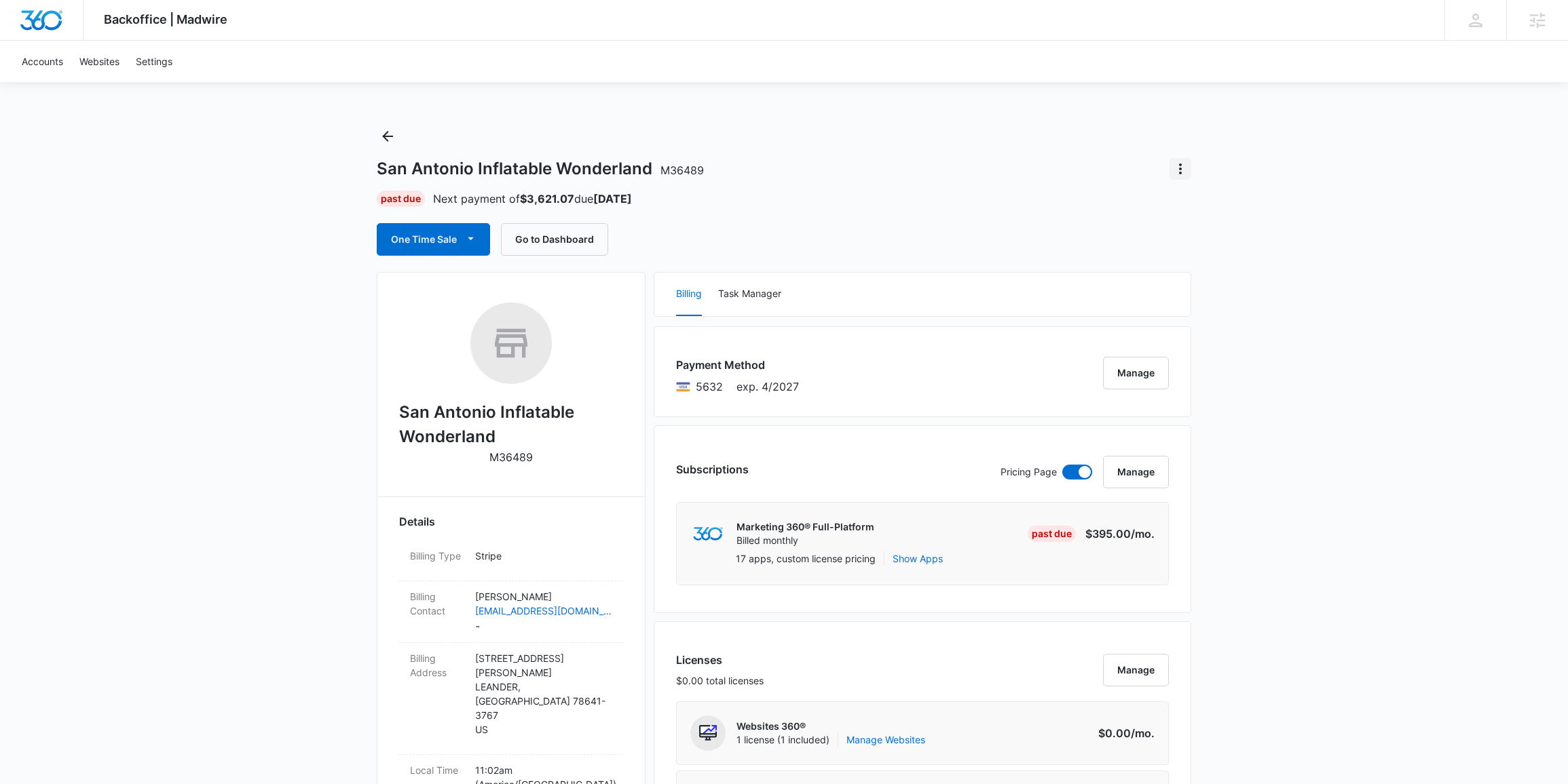
click at [1177, 165] on icon "Actions" at bounding box center [1180, 168] width 16 height 16
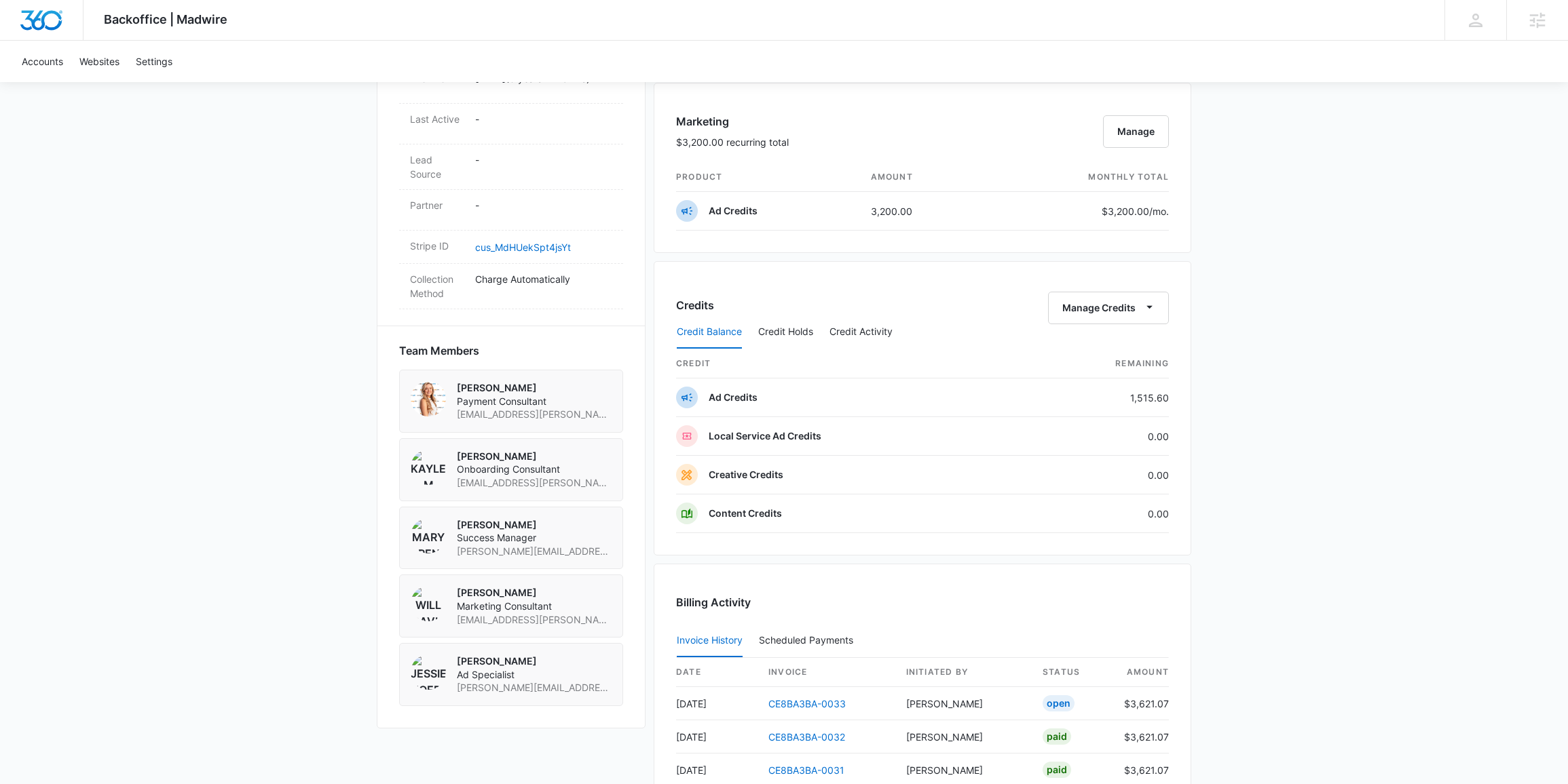
scroll to position [798, 0]
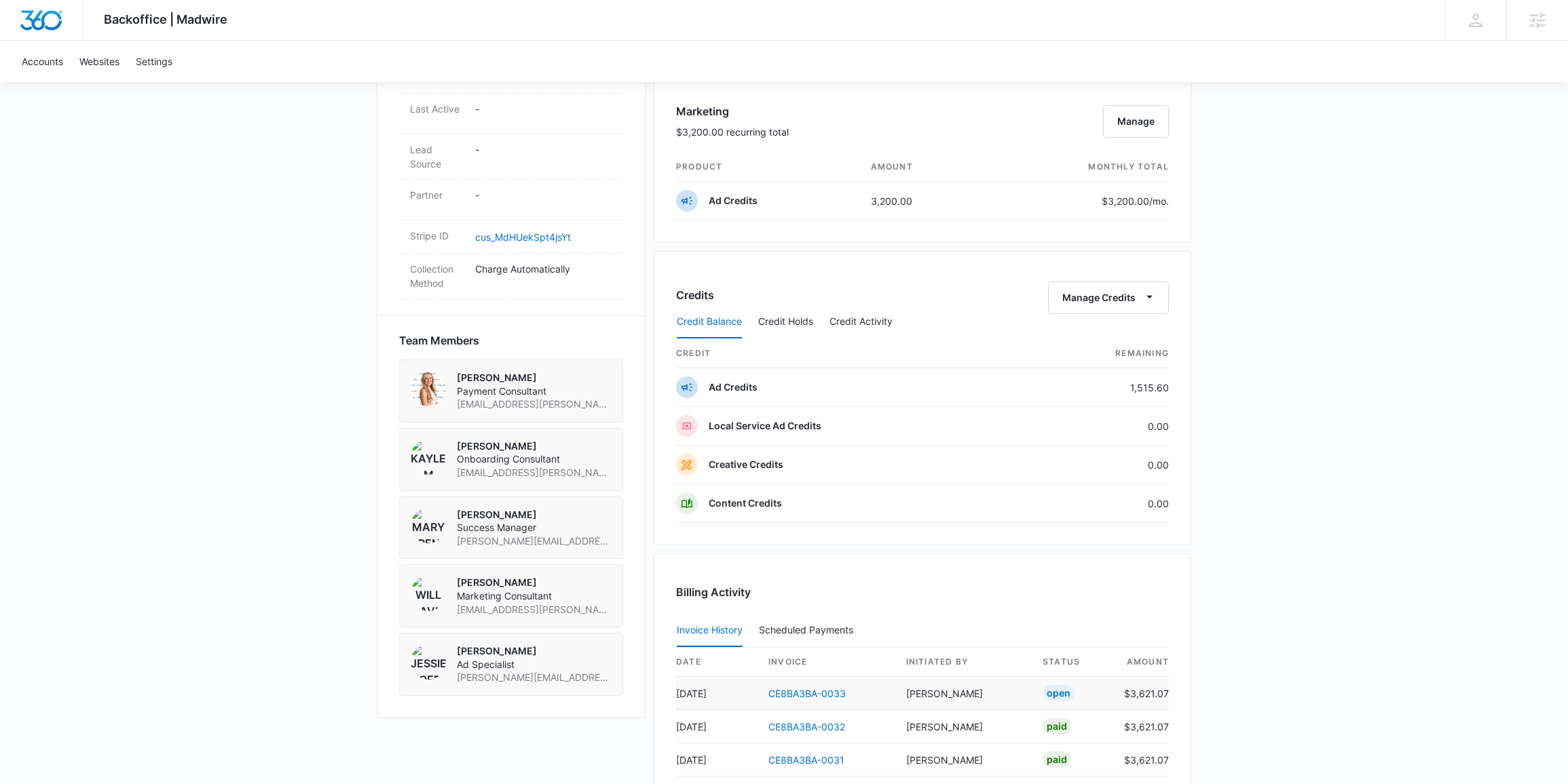
click at [787, 687] on td "CE8BA3BA-0033" at bounding box center [825, 693] width 137 height 33
click at [786, 693] on link "CE8BA3BA-0033" at bounding box center [807, 694] width 78 height 12
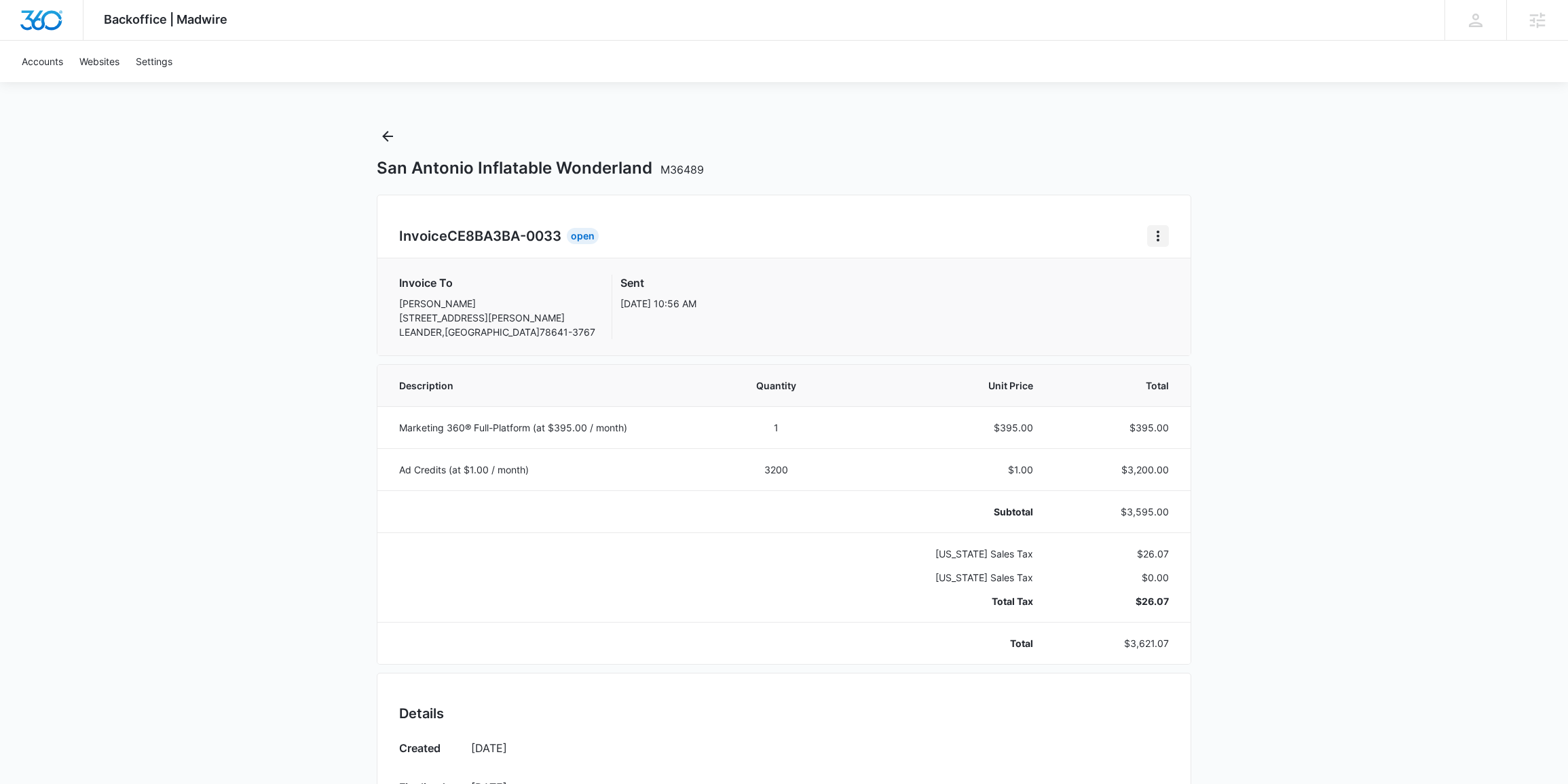
click at [1162, 240] on icon "Home" at bounding box center [1157, 235] width 16 height 16
click at [1207, 294] on div "Retry Payment" at bounding box center [1204, 294] width 79 height 9
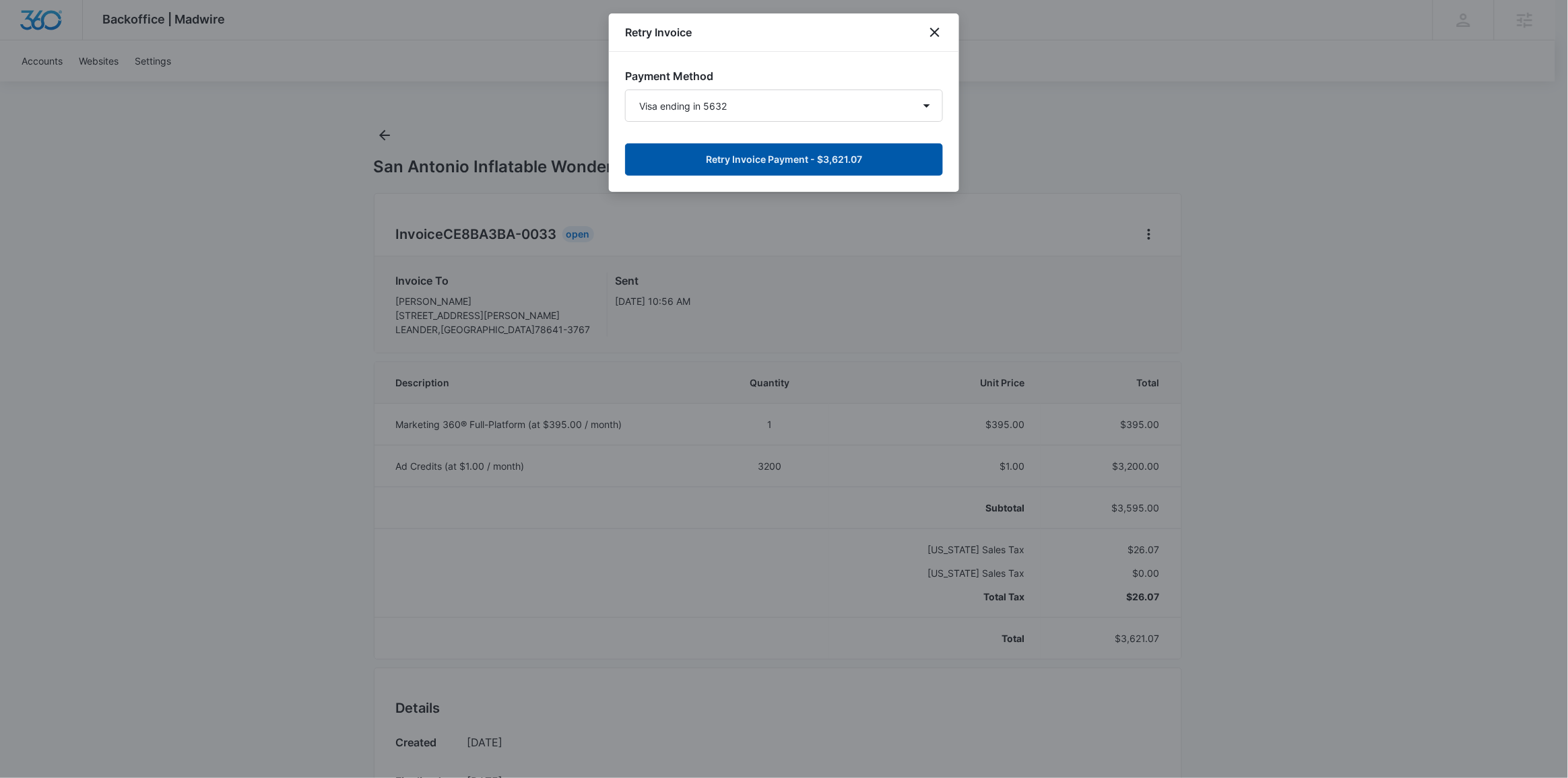
click at [873, 170] on button "Retry Invoice Payment - $3,621.07" at bounding box center [784, 159] width 318 height 32
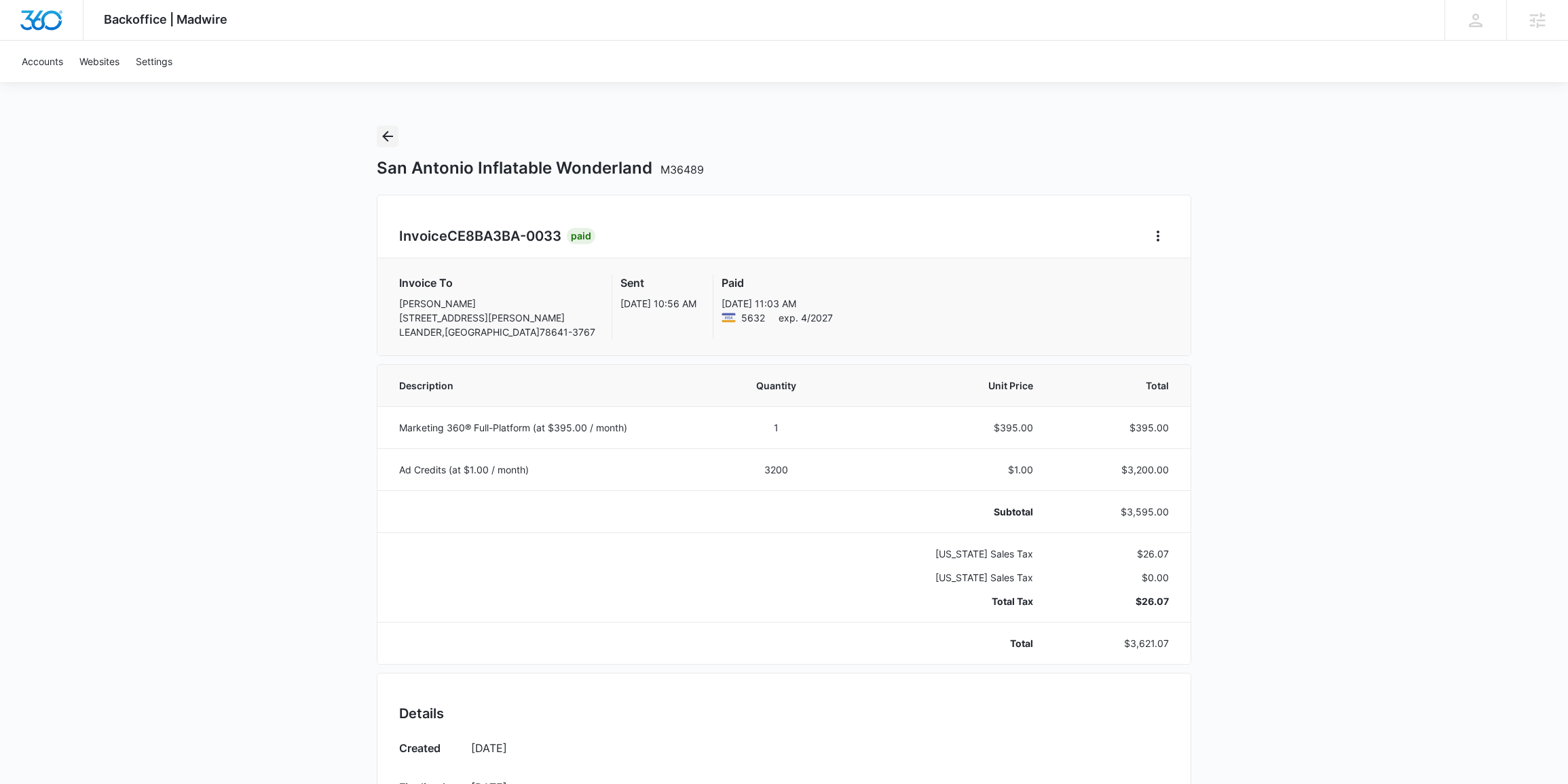
click at [389, 141] on icon "Back" at bounding box center [387, 136] width 16 height 16
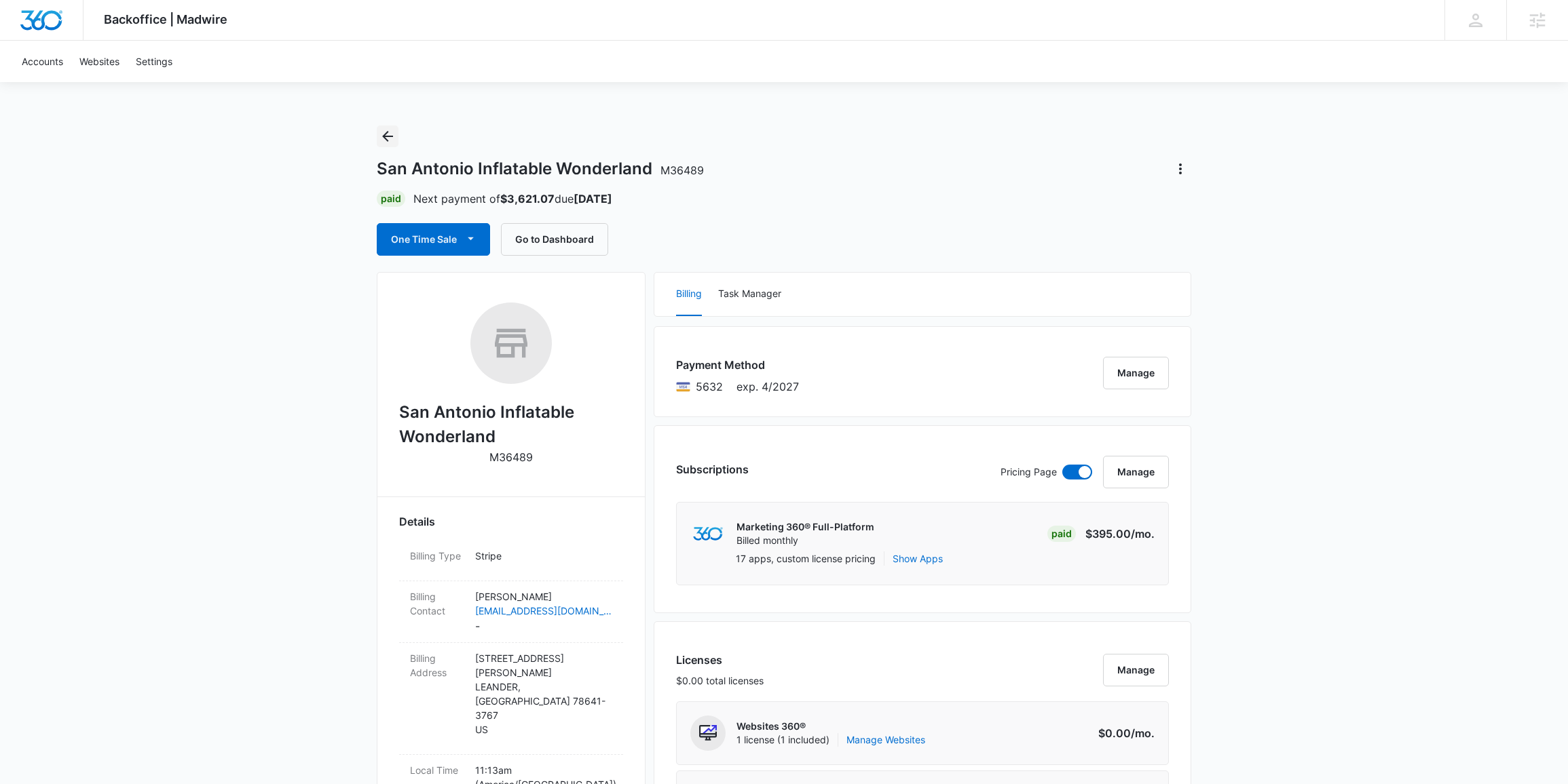
click at [392, 136] on icon "Back" at bounding box center [388, 136] width 11 height 11
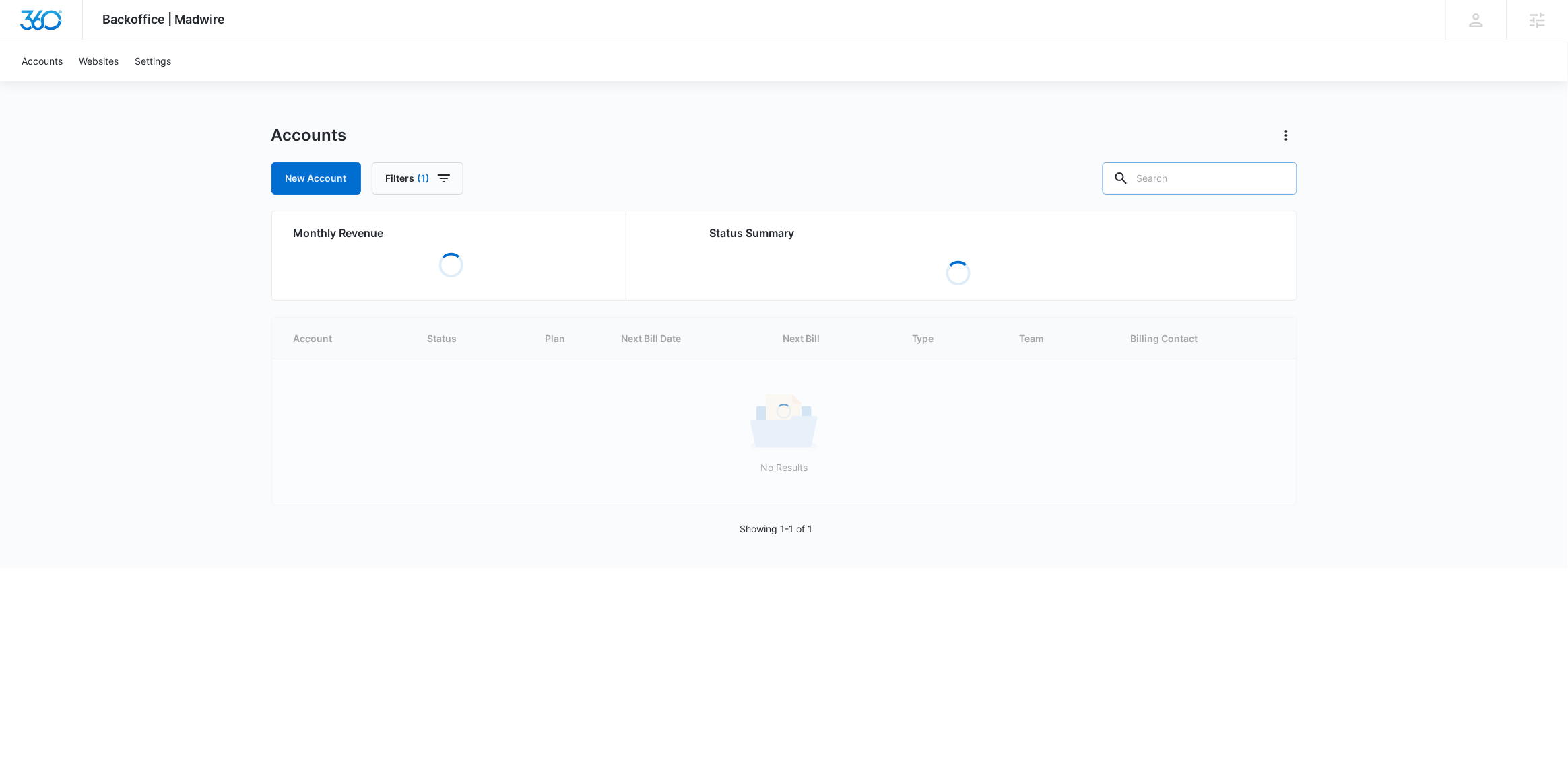
click at [1204, 171] on input "text" at bounding box center [1200, 179] width 195 height 32
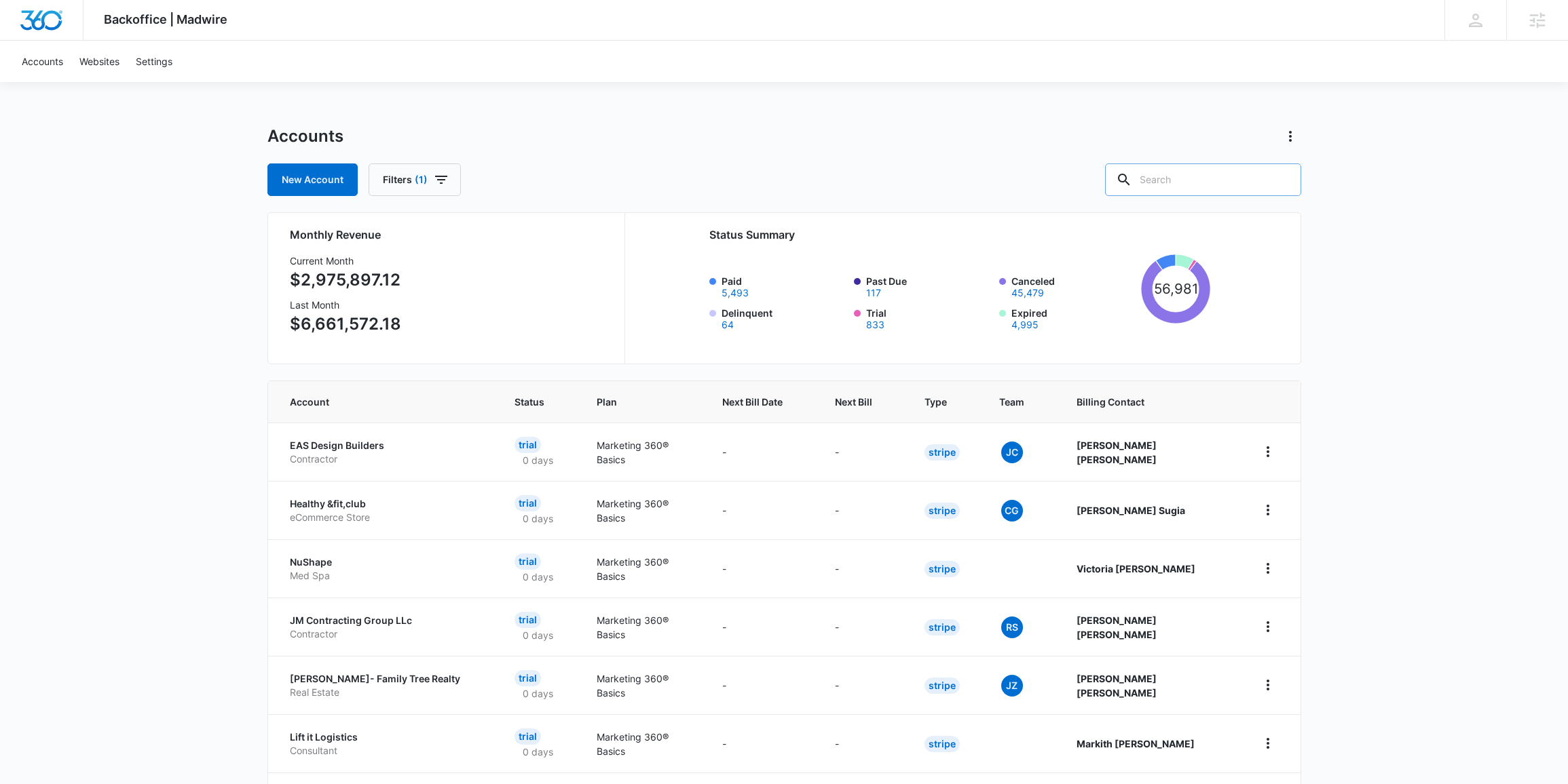
click at [1189, 168] on input "text" at bounding box center [1203, 180] width 196 height 32
type input "reclaim wellness"
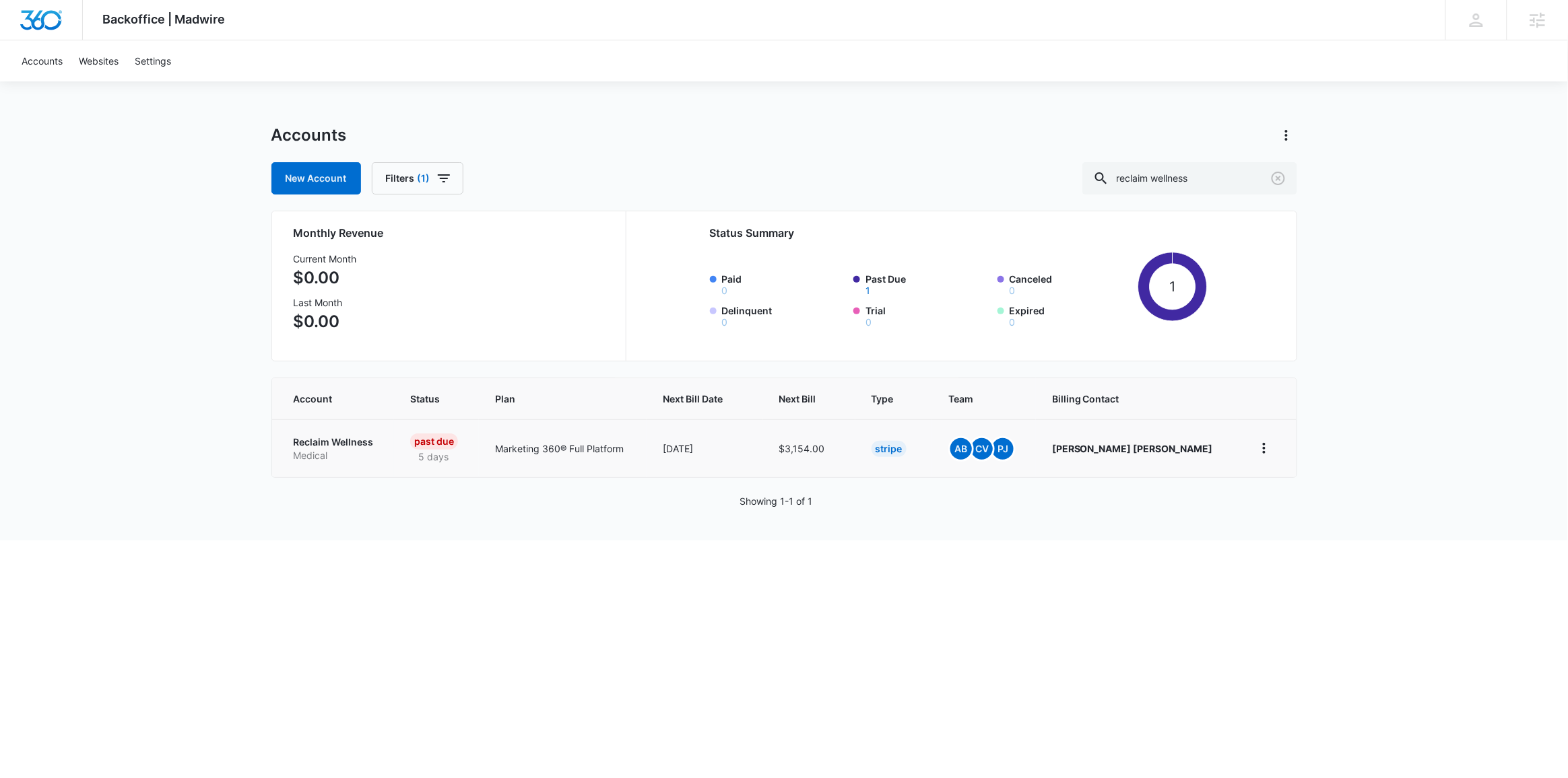
click at [312, 445] on p "Reclaim Wellness" at bounding box center [336, 442] width 85 height 14
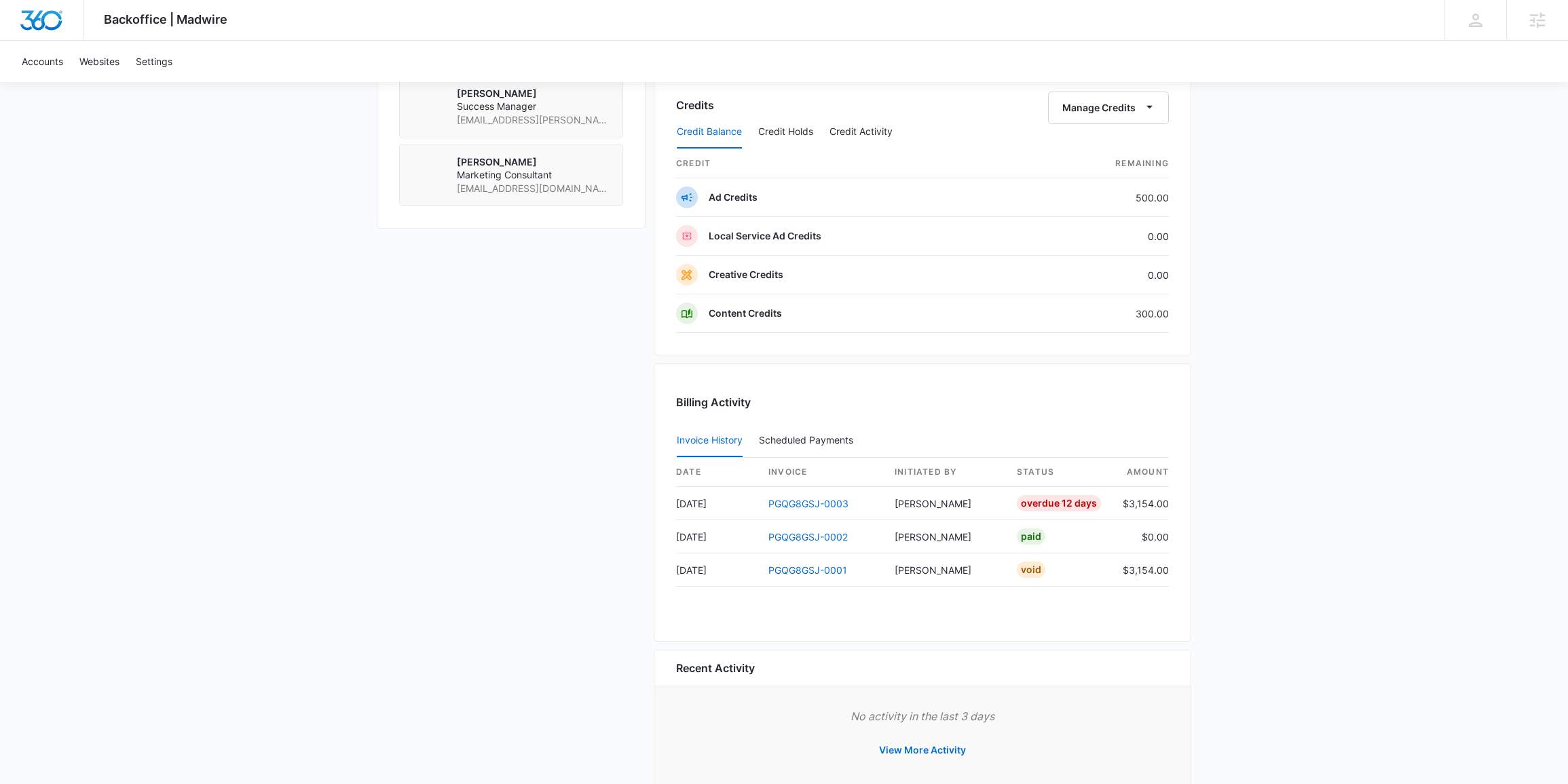
scroll to position [1130, 0]
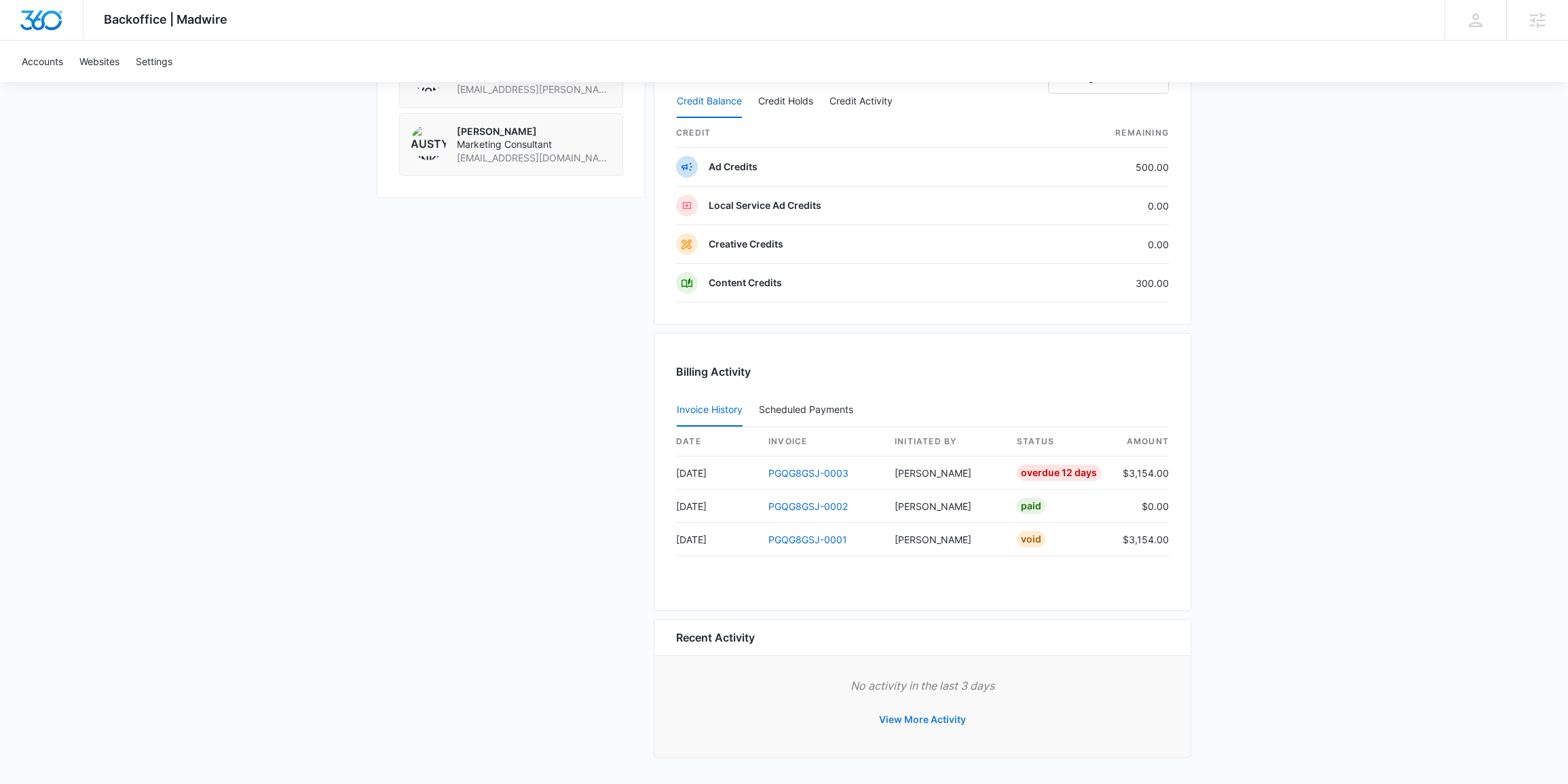
click at [926, 721] on button "View More Activity" at bounding box center [923, 719] width 114 height 32
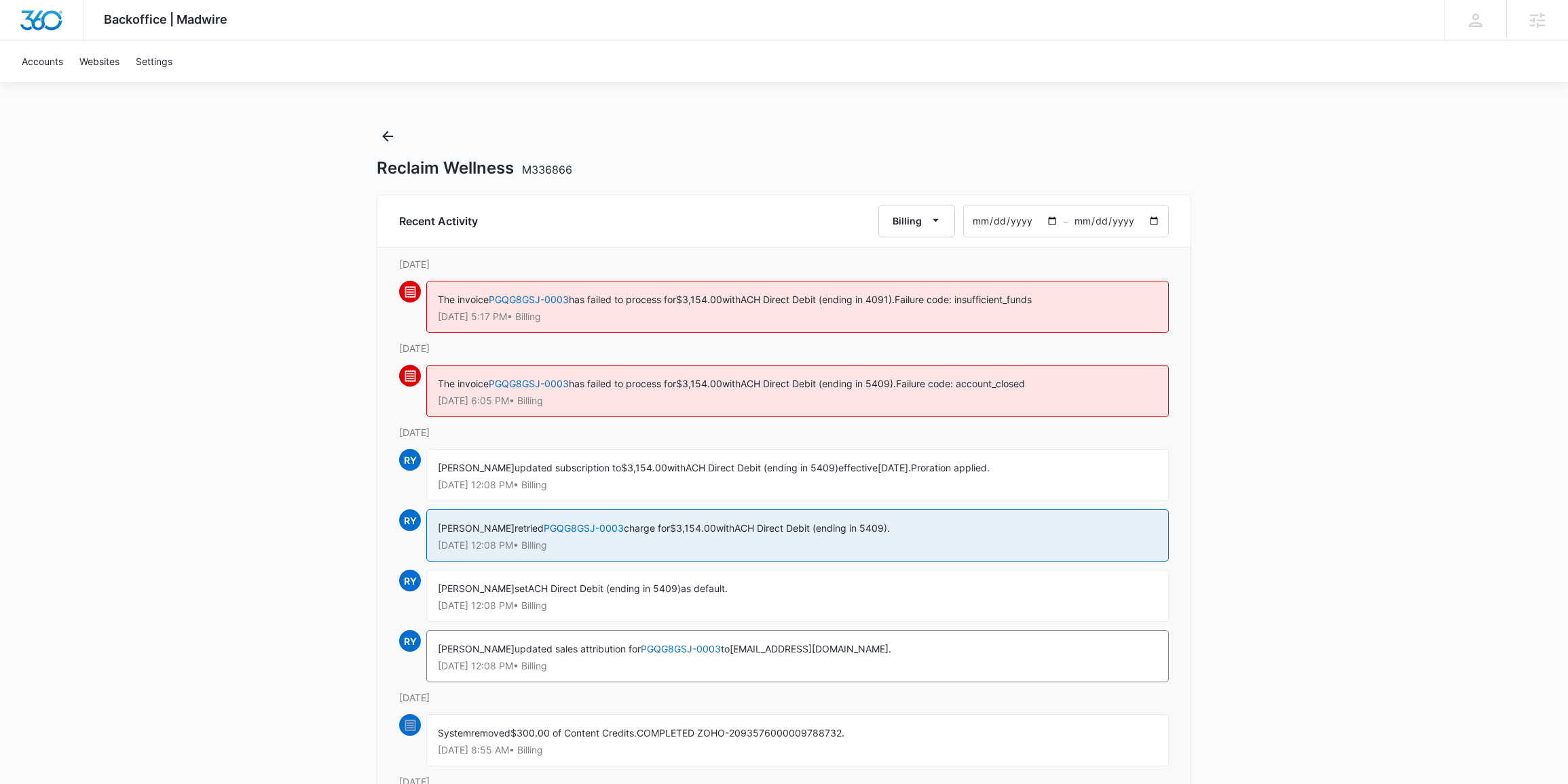
click at [555, 164] on span "M336866" at bounding box center [546, 170] width 50 height 14
drag, startPoint x: 555, startPoint y: 164, endPoint x: 566, endPoint y: 187, distance: 25.5
click at [555, 164] on span "M336866" at bounding box center [546, 170] width 50 height 14
click at [574, 160] on div "Reclaim Wellness M336866" at bounding box center [784, 168] width 814 height 20
drag, startPoint x: 596, startPoint y: 166, endPoint x: 318, endPoint y: 155, distance: 278.2
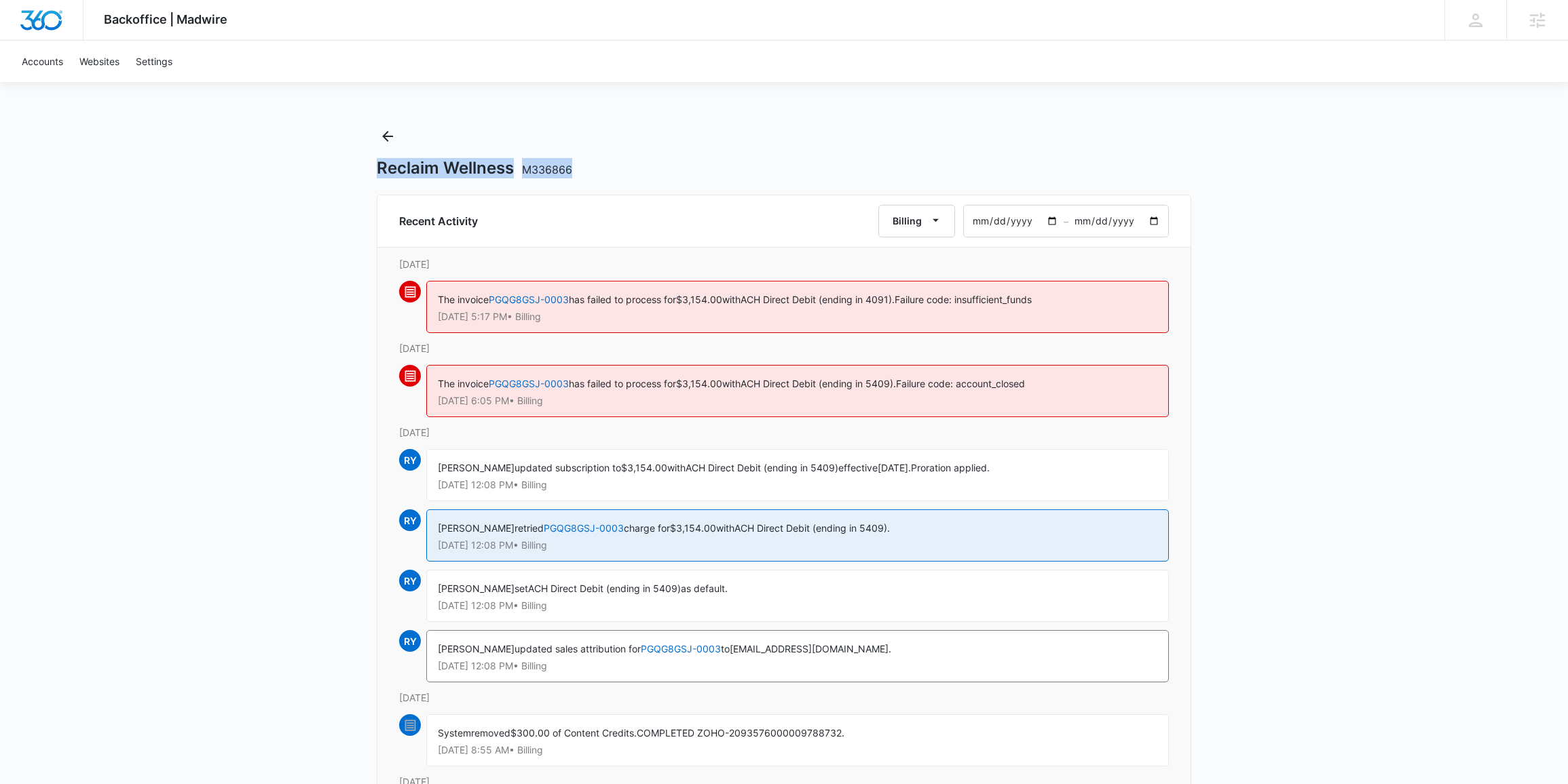
click at [318, 155] on div "Backoffice | Madwire Apps Settings Mary Brenton mary.brenton@madwire.com My Pro…" at bounding box center [784, 660] width 1568 height 1321
copy h1 "Reclaim Wellness M336866"
